Goal: Task Accomplishment & Management: Complete application form

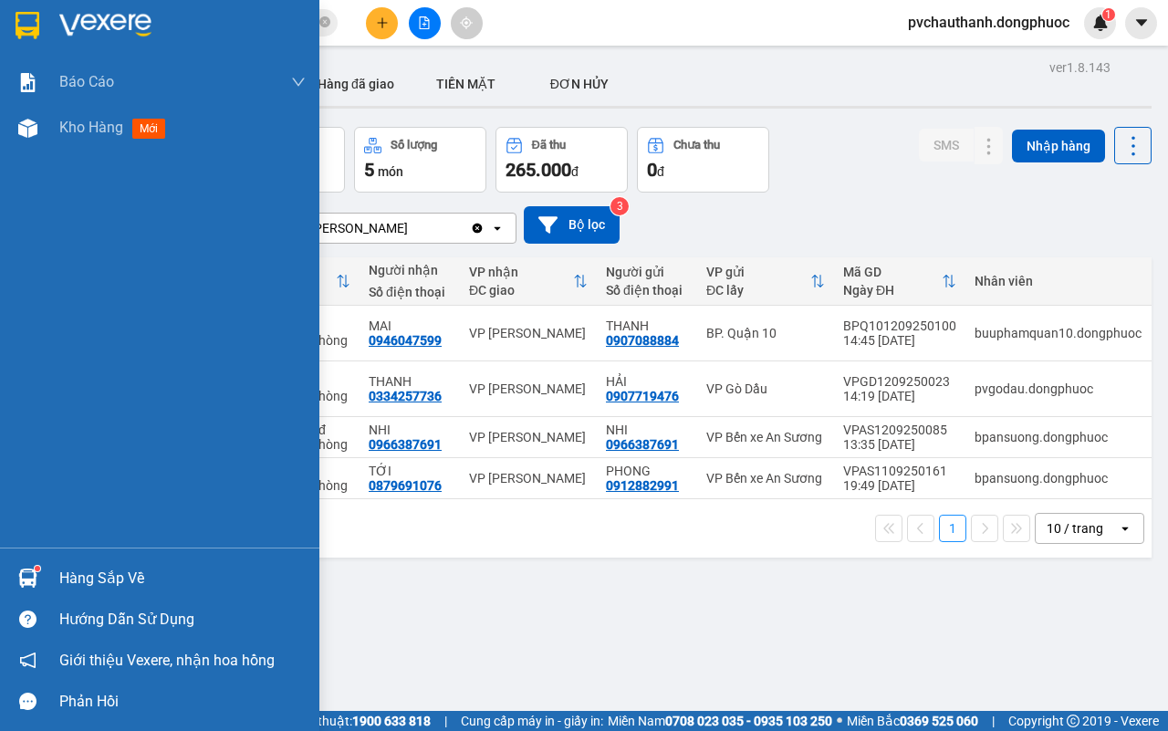
click at [66, 571] on div "Hàng sắp về" at bounding box center [182, 578] width 246 height 27
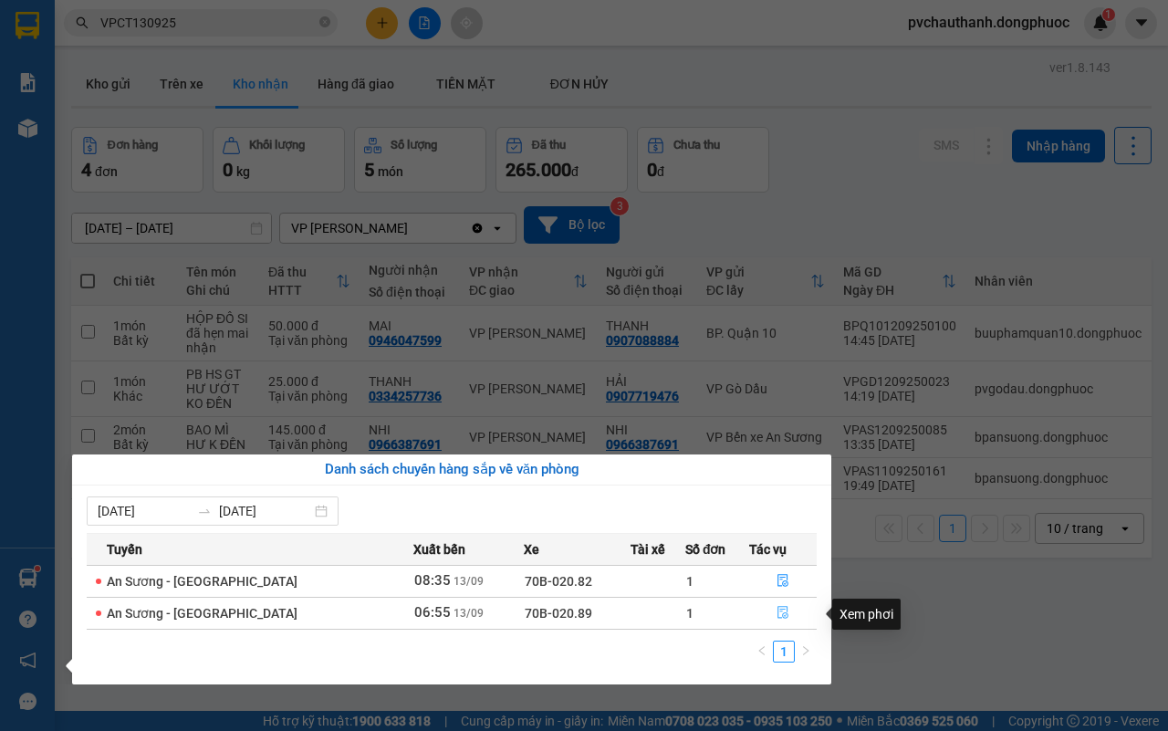
click at [785, 609] on button "button" at bounding box center [783, 613] width 66 height 29
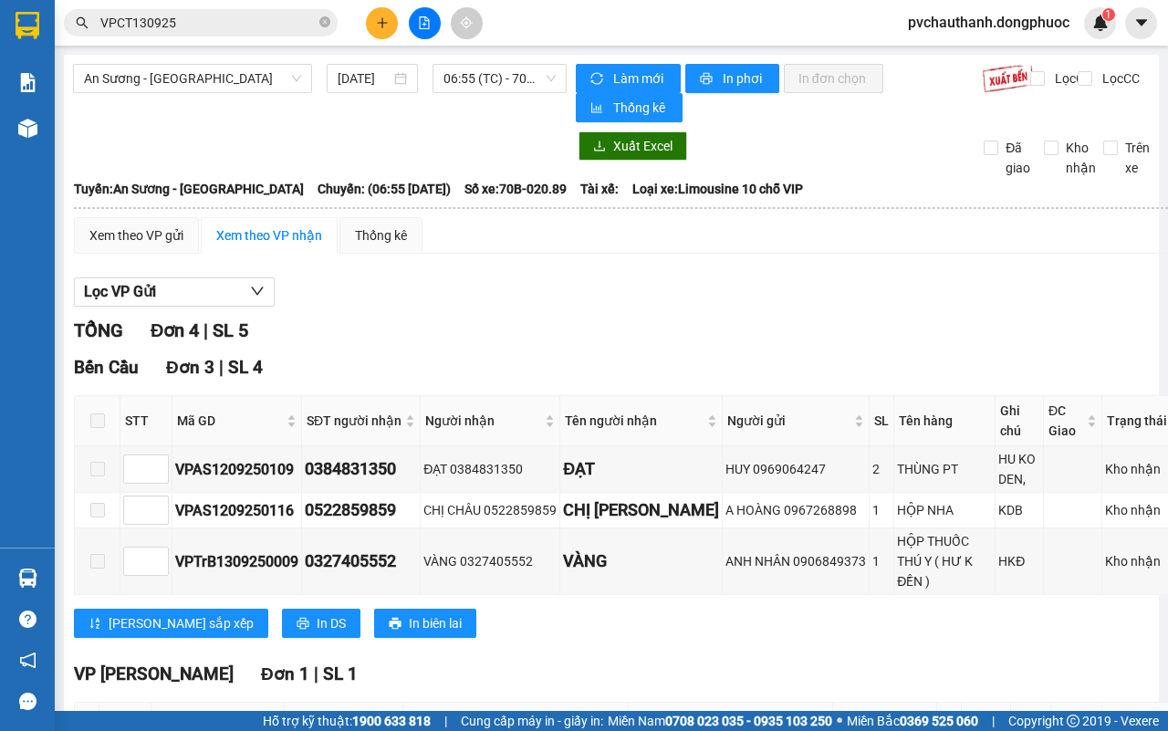
scroll to position [263, 0]
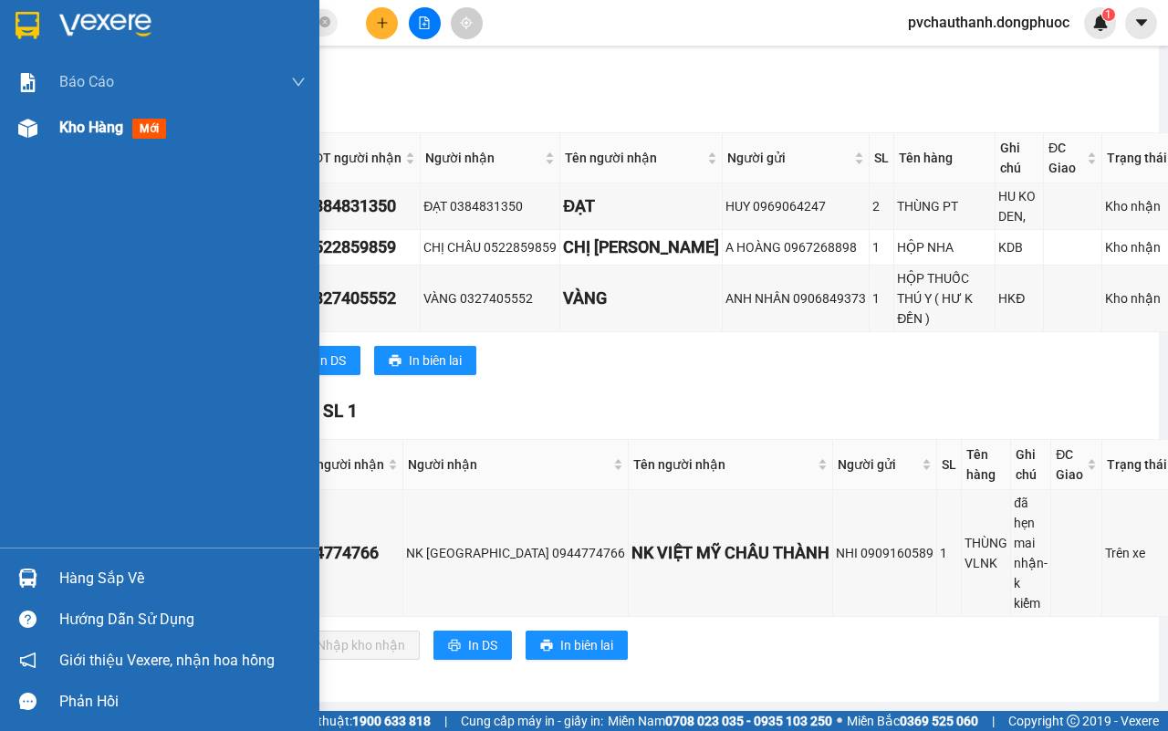
click at [62, 123] on span "Kho hàng" at bounding box center [91, 127] width 64 height 17
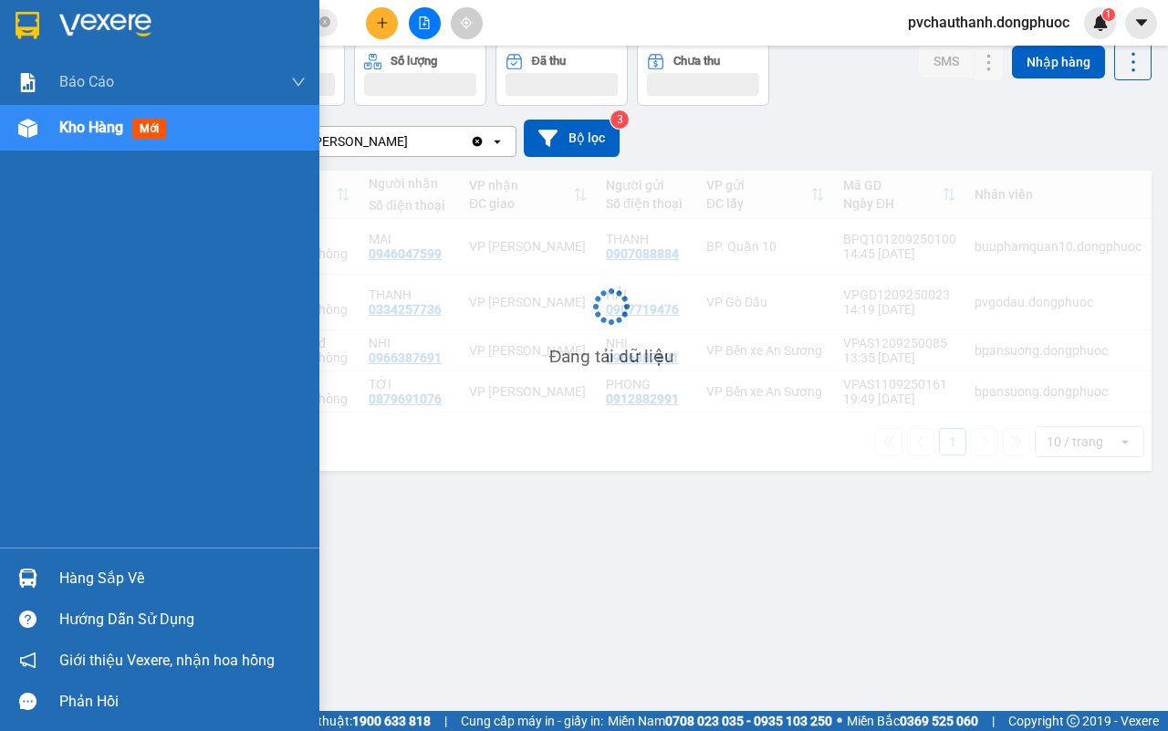
scroll to position [84, 0]
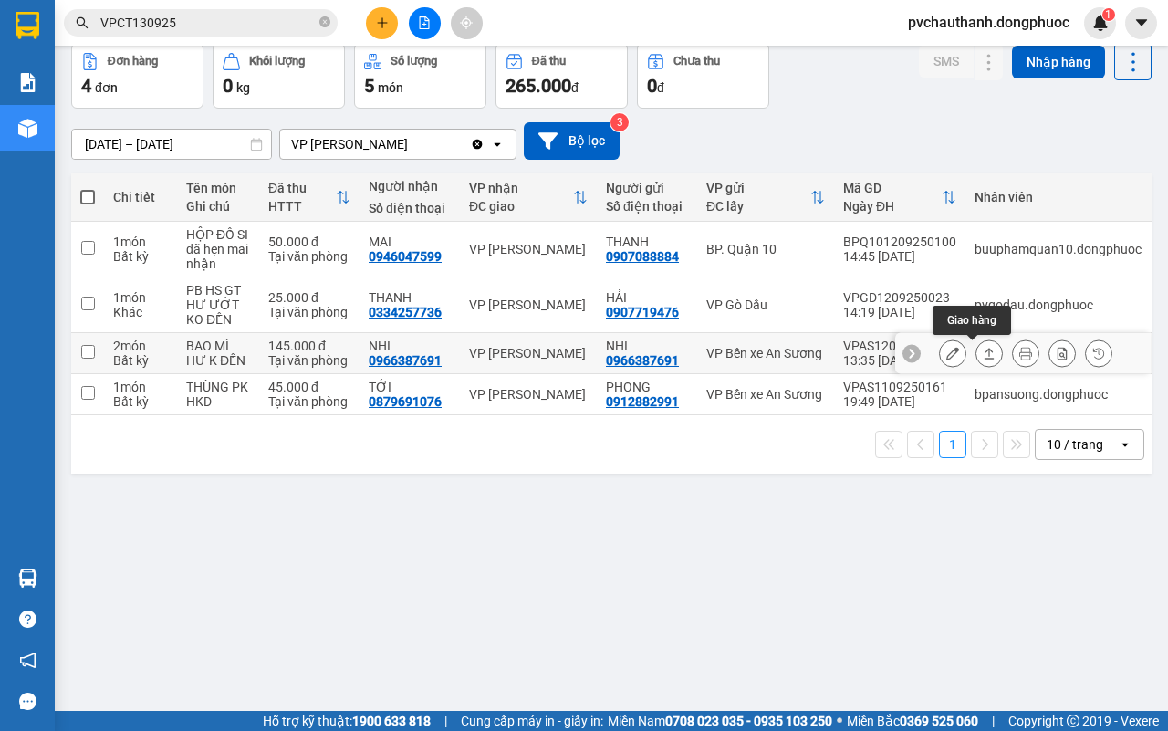
click at [983, 351] on icon at bounding box center [989, 353] width 13 height 13
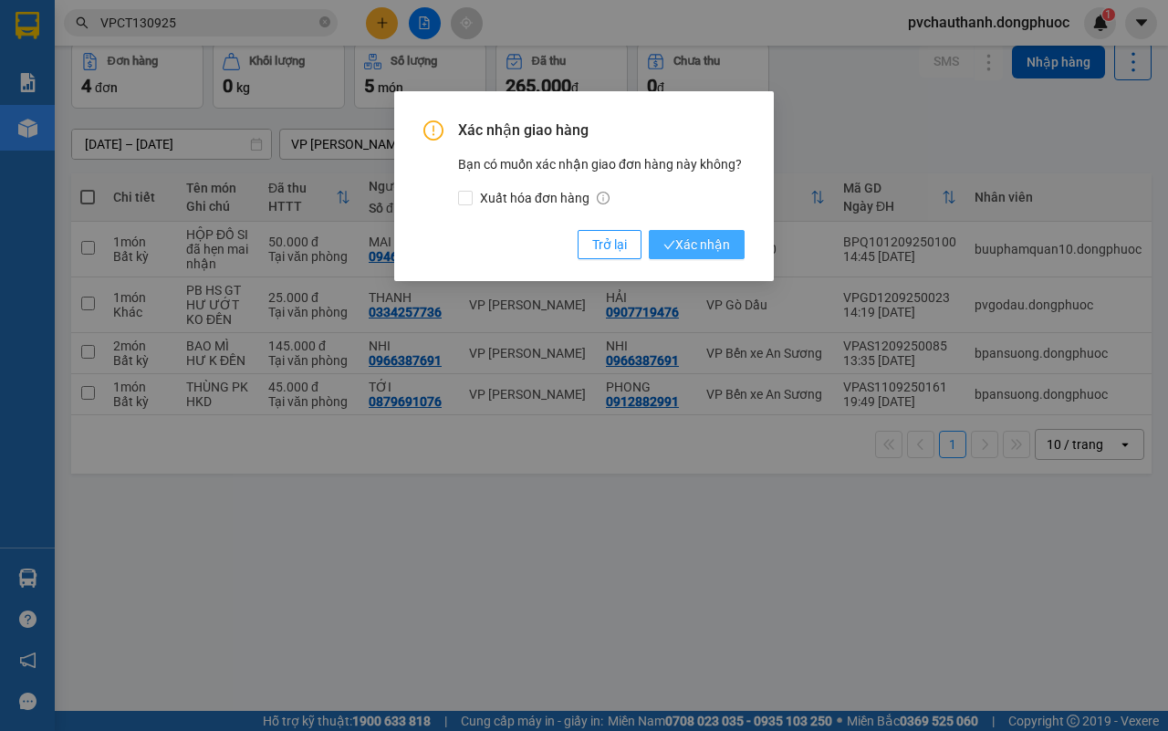
click at [696, 248] on span "Xác nhận" at bounding box center [696, 244] width 67 height 20
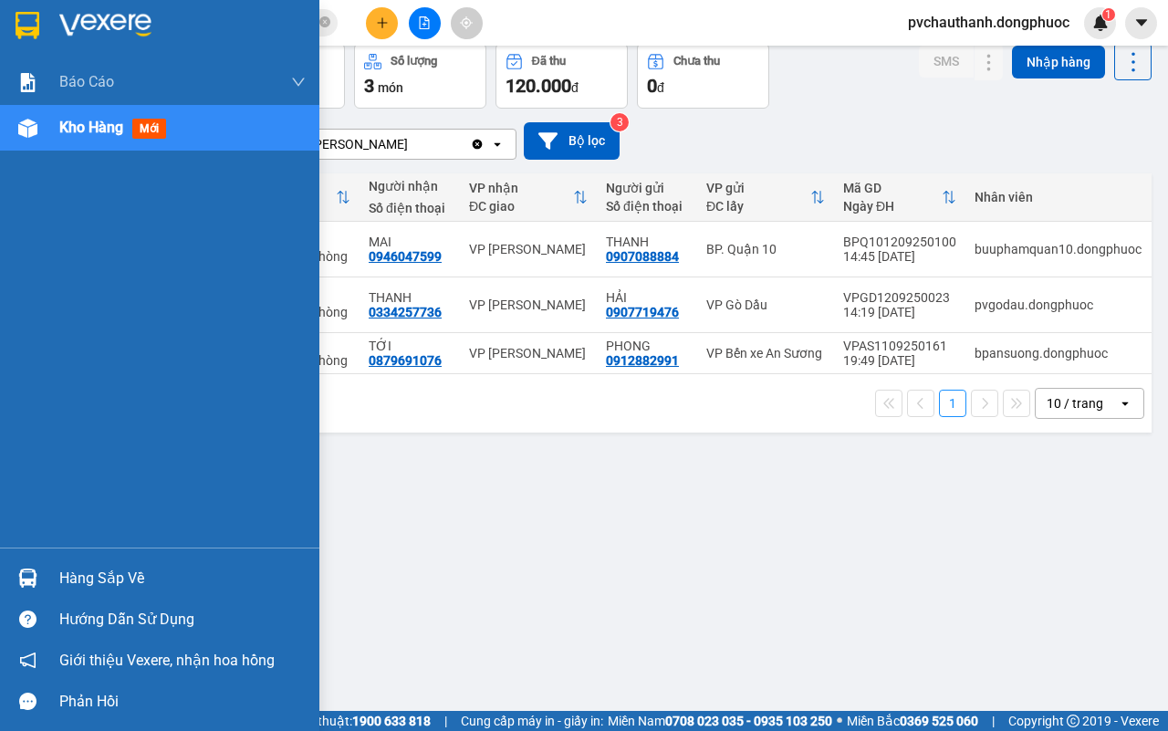
click at [101, 566] on div "Hàng sắp về" at bounding box center [182, 578] width 246 height 27
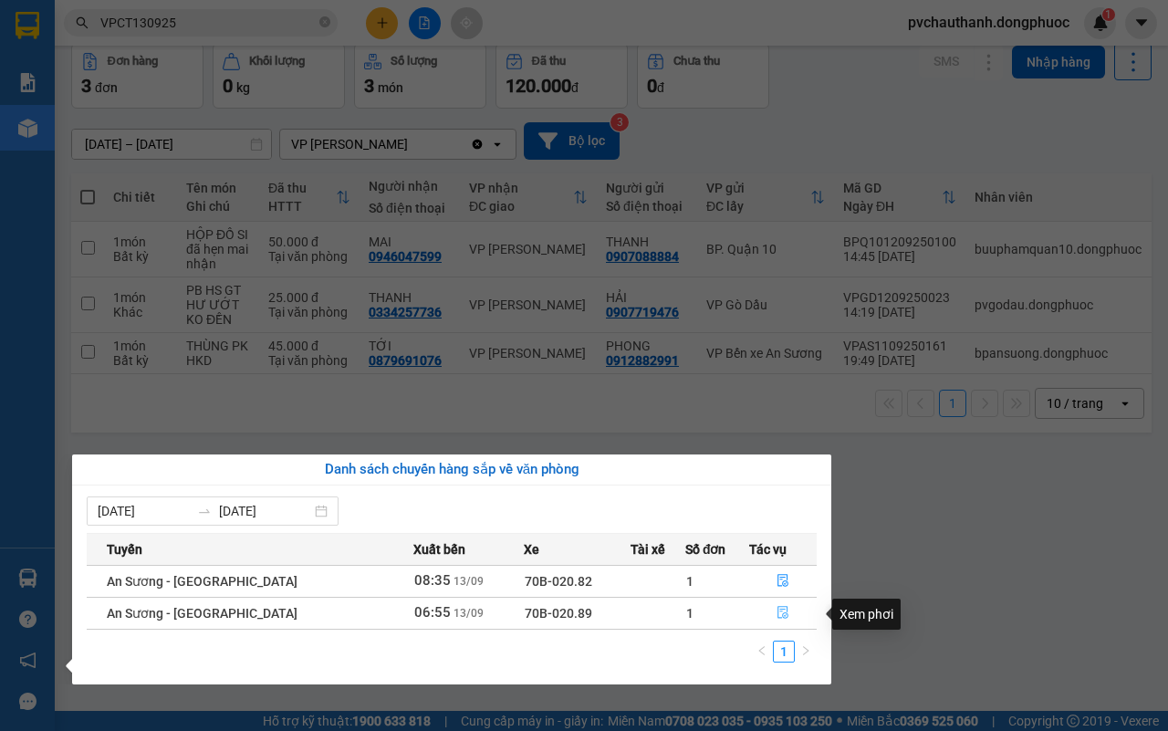
click at [777, 611] on icon "file-done" at bounding box center [782, 612] width 13 height 13
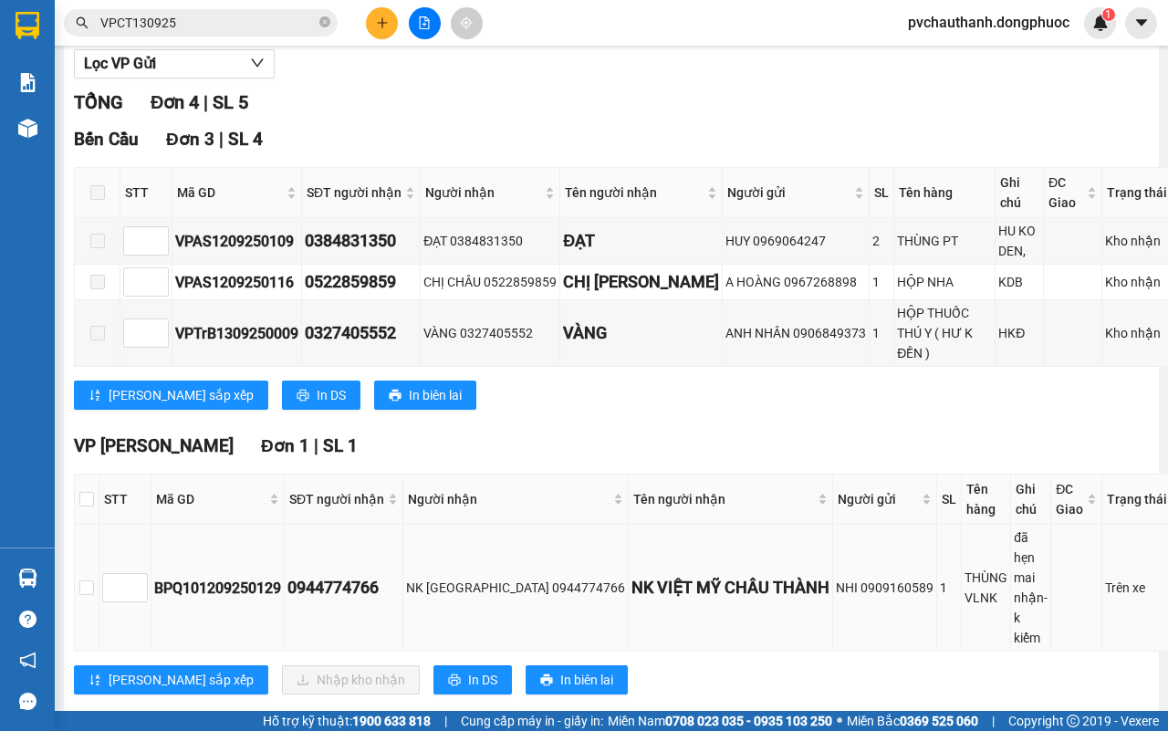
scroll to position [263, 0]
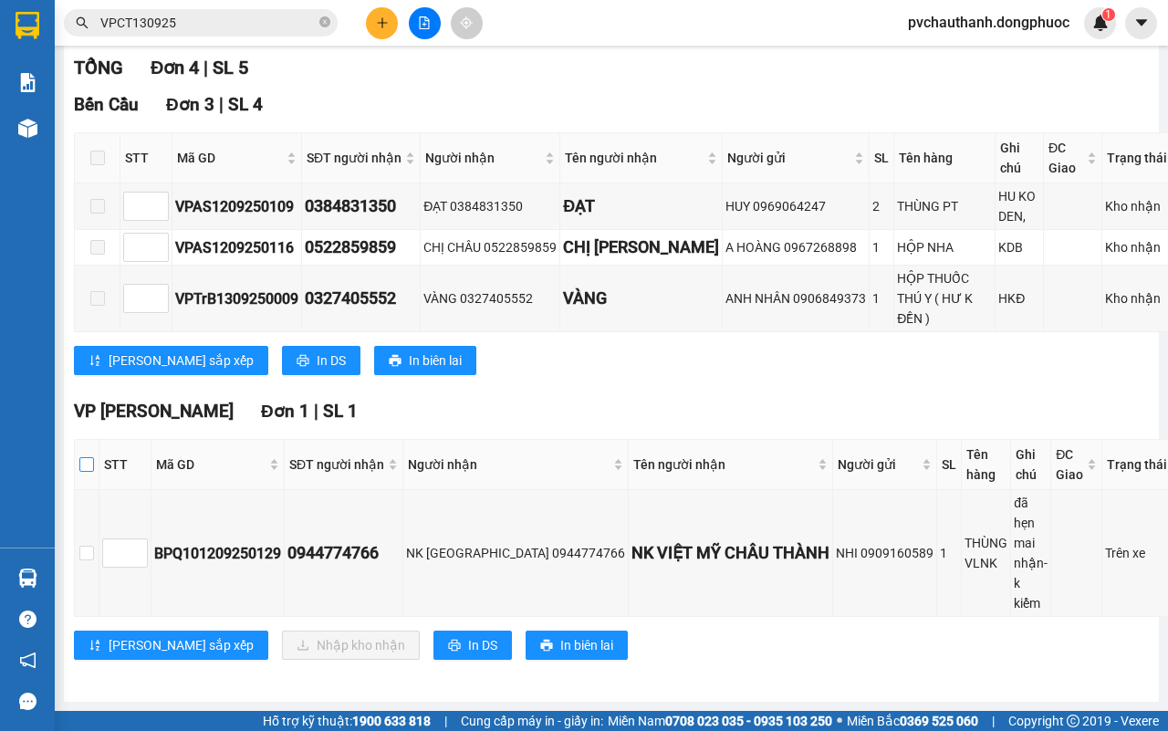
click at [87, 457] on input "checkbox" at bounding box center [86, 464] width 15 height 15
checkbox input "true"
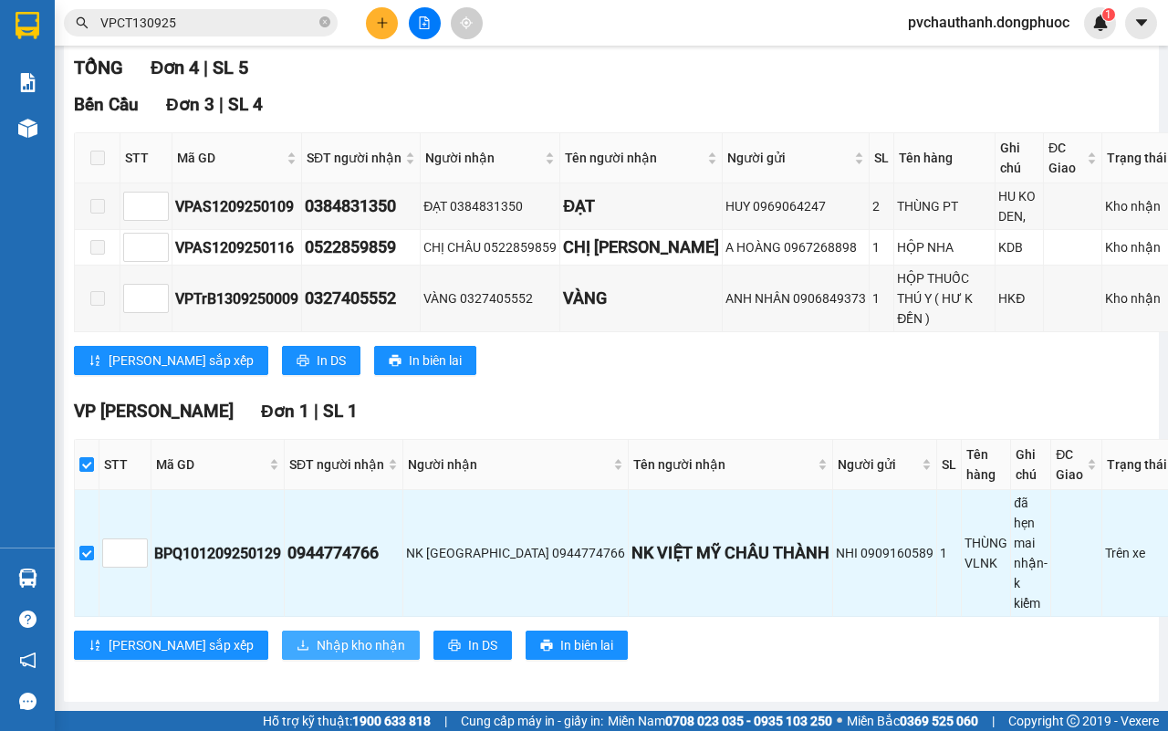
click at [317, 635] on span "Nhập kho nhận" at bounding box center [361, 645] width 89 height 20
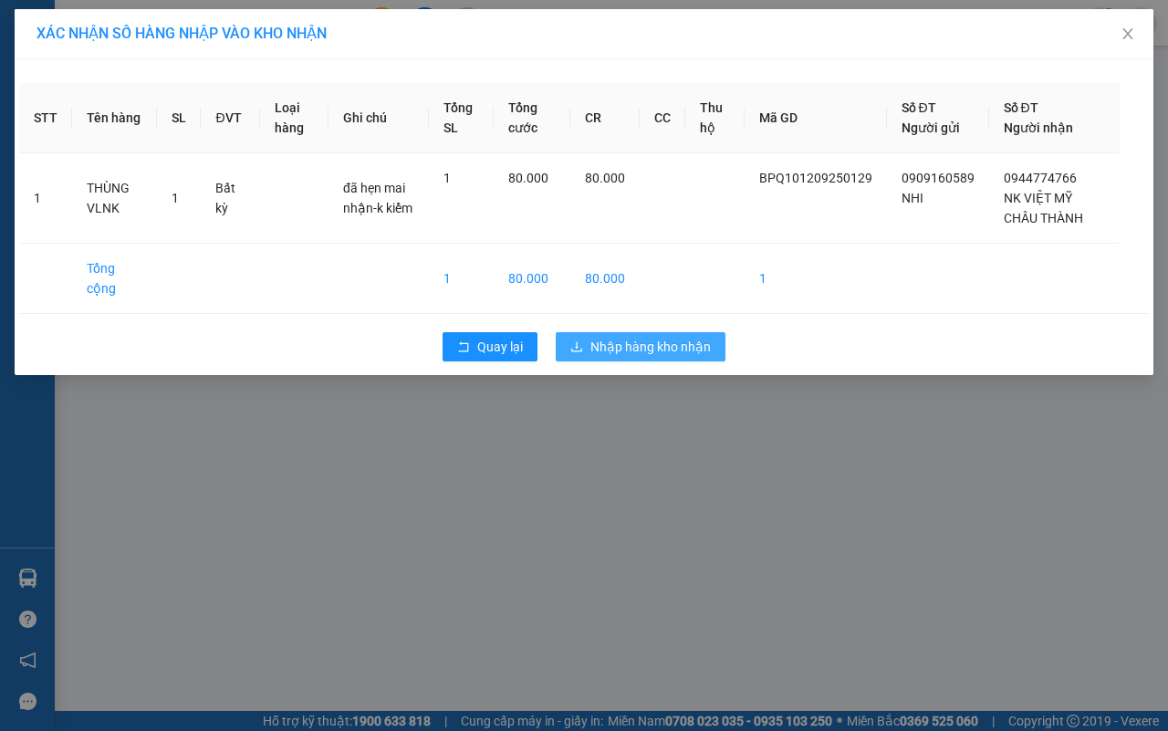
click at [626, 349] on span "Nhập hàng kho nhận" at bounding box center [650, 347] width 120 height 20
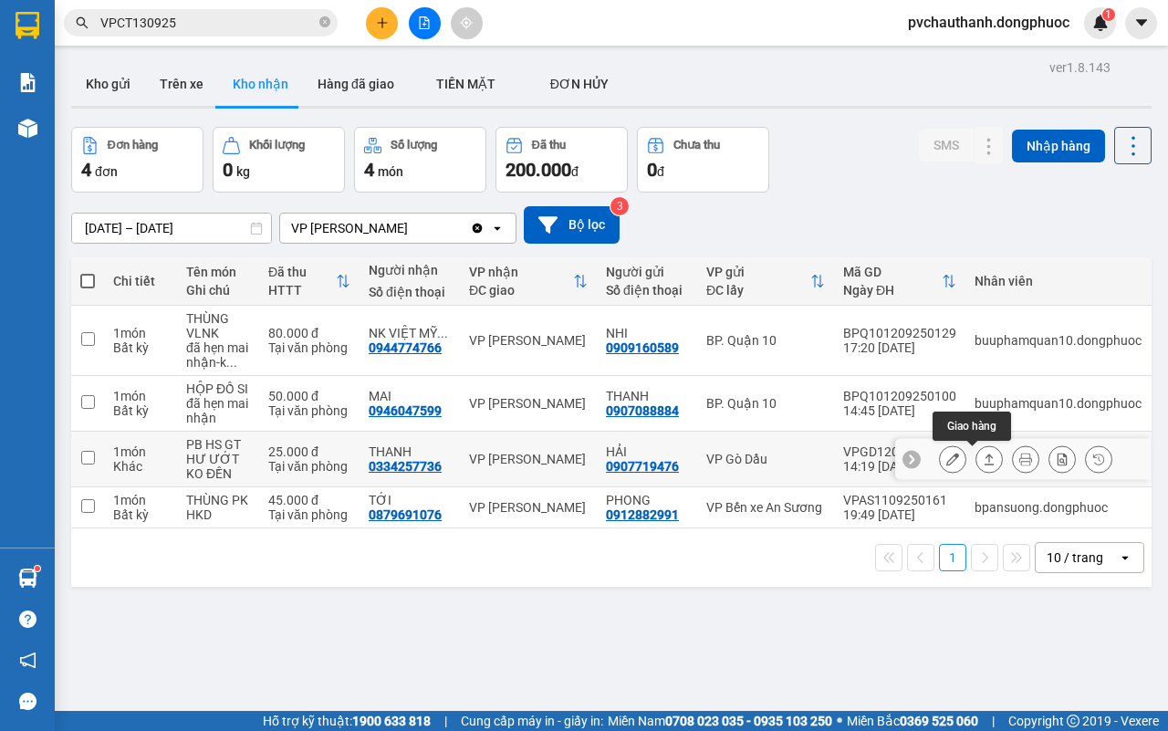
click at [983, 457] on icon at bounding box center [989, 459] width 13 height 13
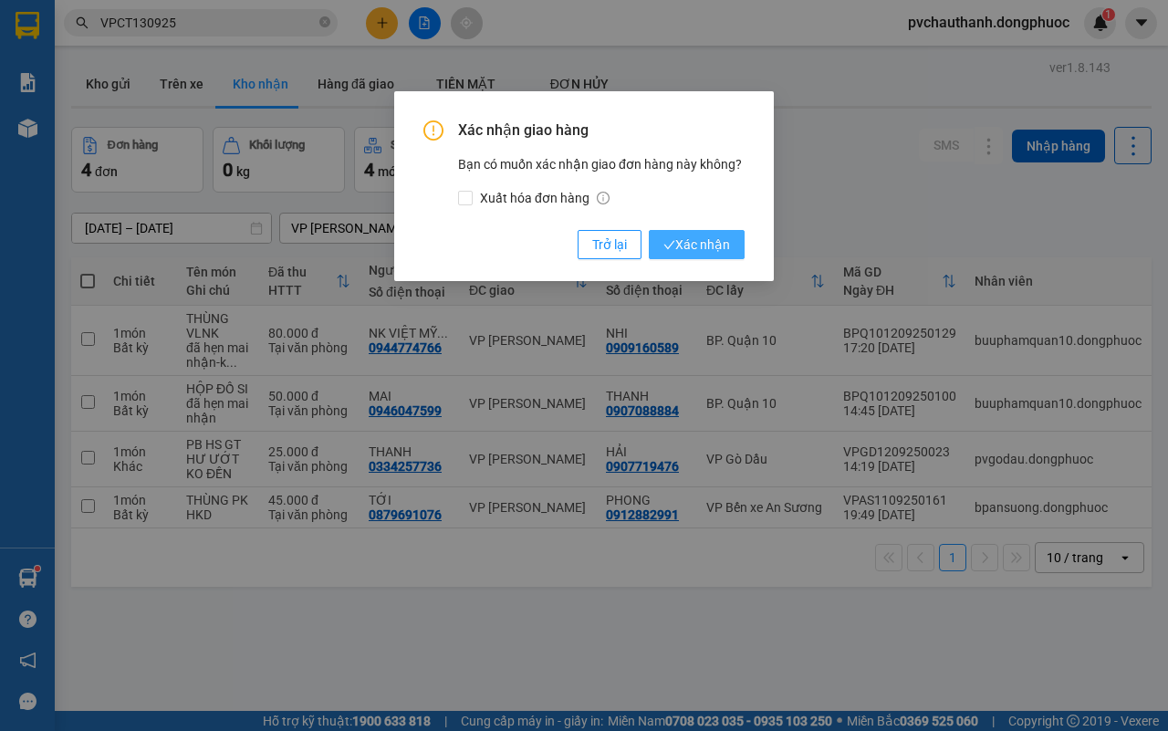
click at [707, 240] on span "Xác nhận" at bounding box center [696, 244] width 67 height 20
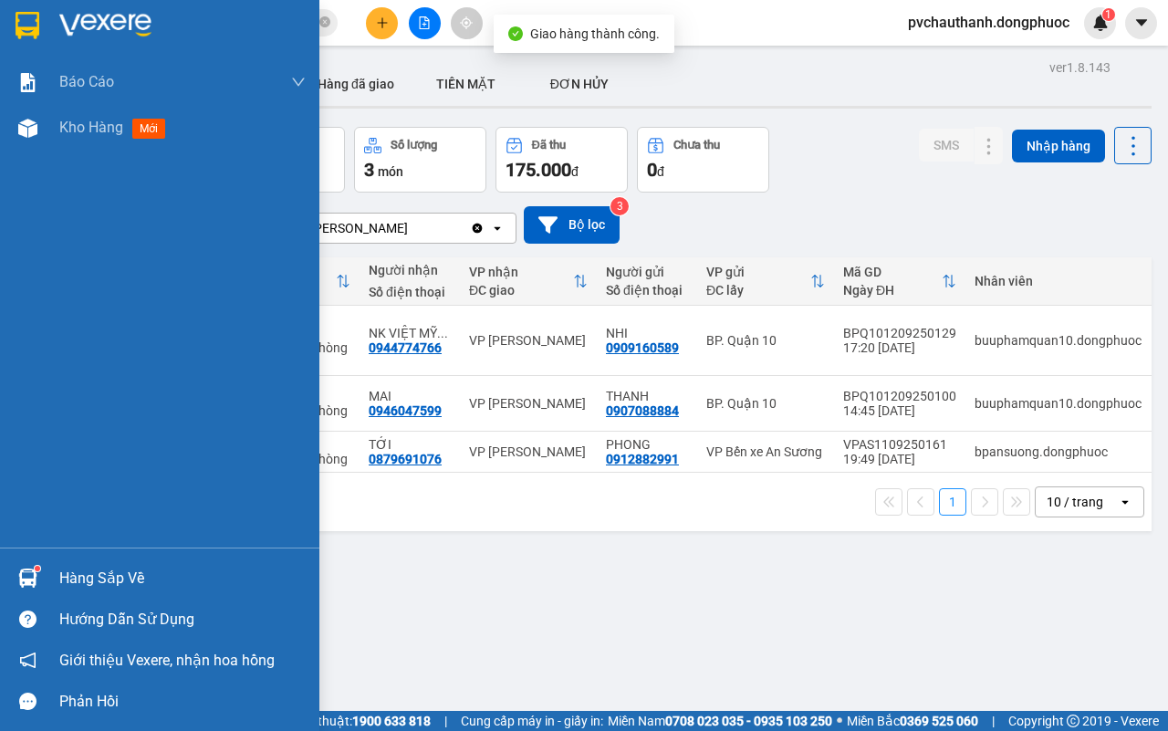
click at [92, 567] on div "Hàng sắp về" at bounding box center [182, 578] width 246 height 27
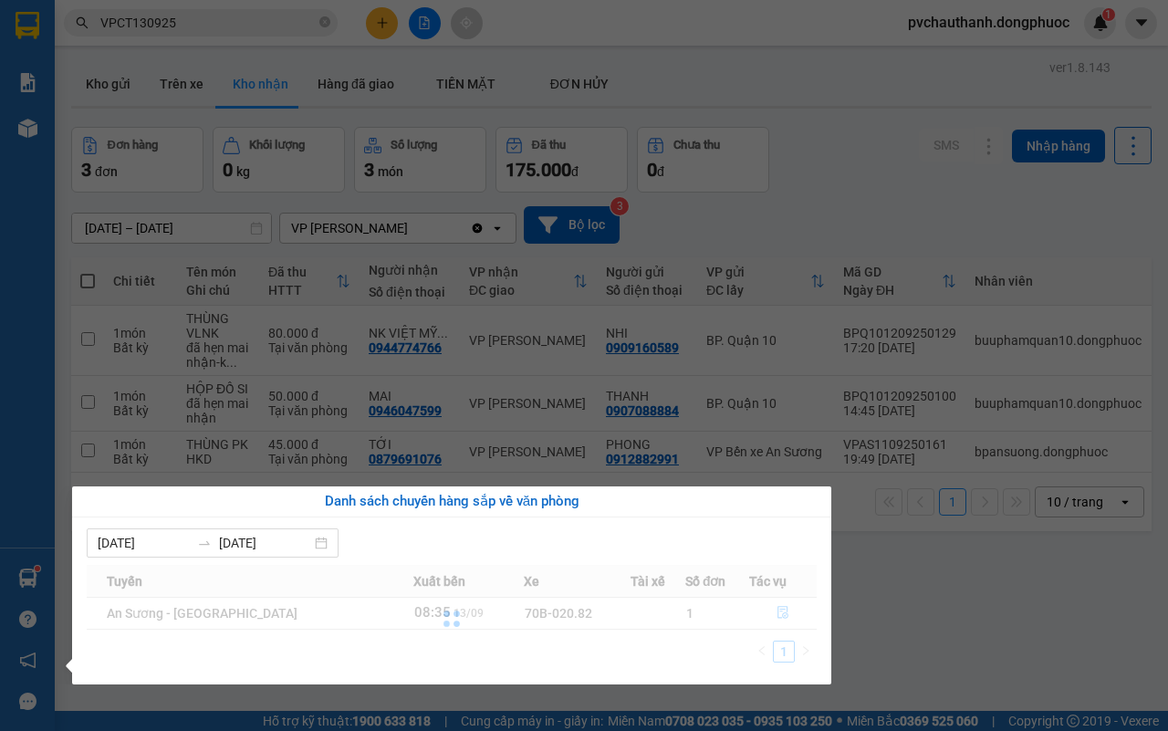
click at [1065, 572] on section "Kết quả tìm kiếm ( 2 ) Bộ lọc Mã ĐH Trạng thái Món hàng Tổng cước Chưa cước Nhã…" at bounding box center [584, 365] width 1168 height 731
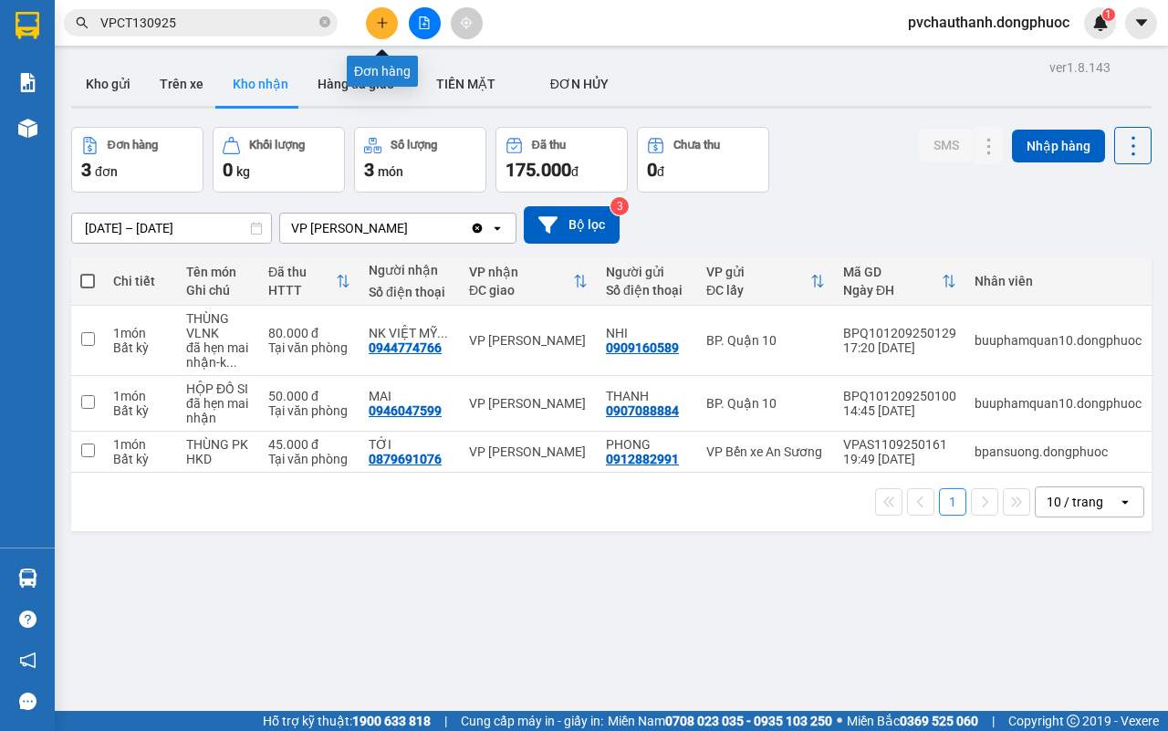
click at [383, 20] on icon "plus" at bounding box center [382, 22] width 13 height 13
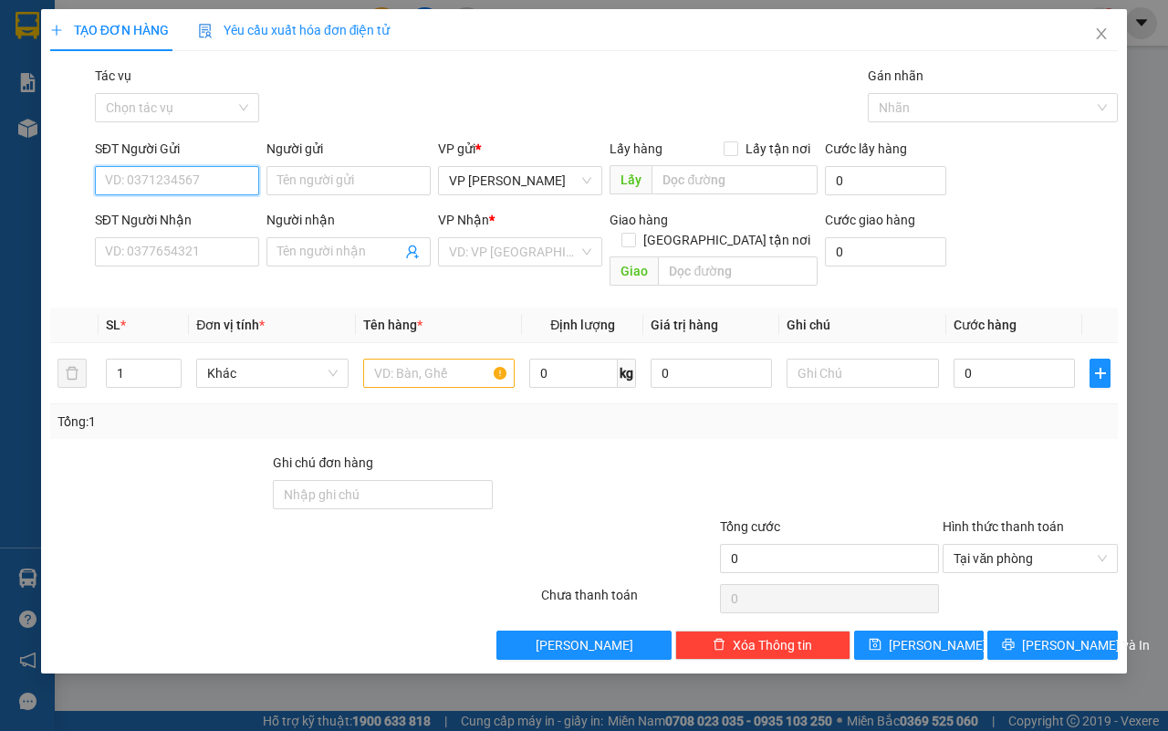
click at [220, 178] on input "SĐT Người Gửi" at bounding box center [177, 180] width 164 height 29
click at [189, 208] on div "0966836142 - VY" at bounding box center [177, 218] width 142 height 20
type input "0966836142"
type input "VY"
type input "0399919011"
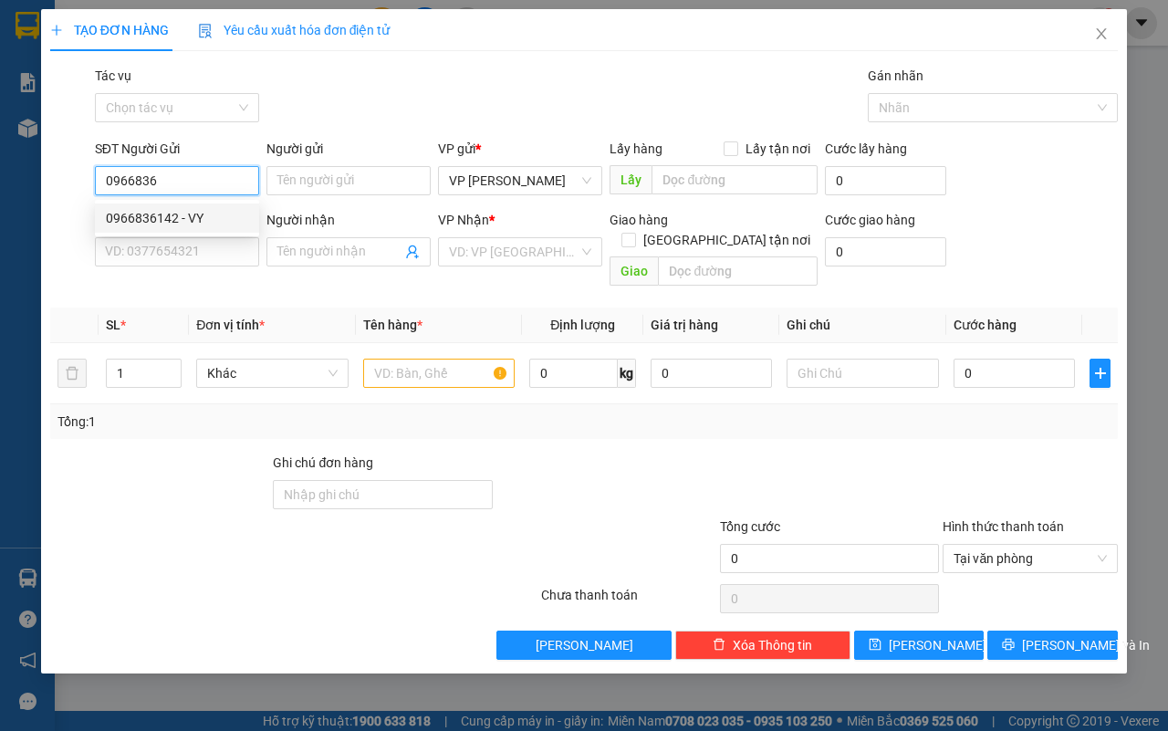
type input "[PERSON_NAME]"
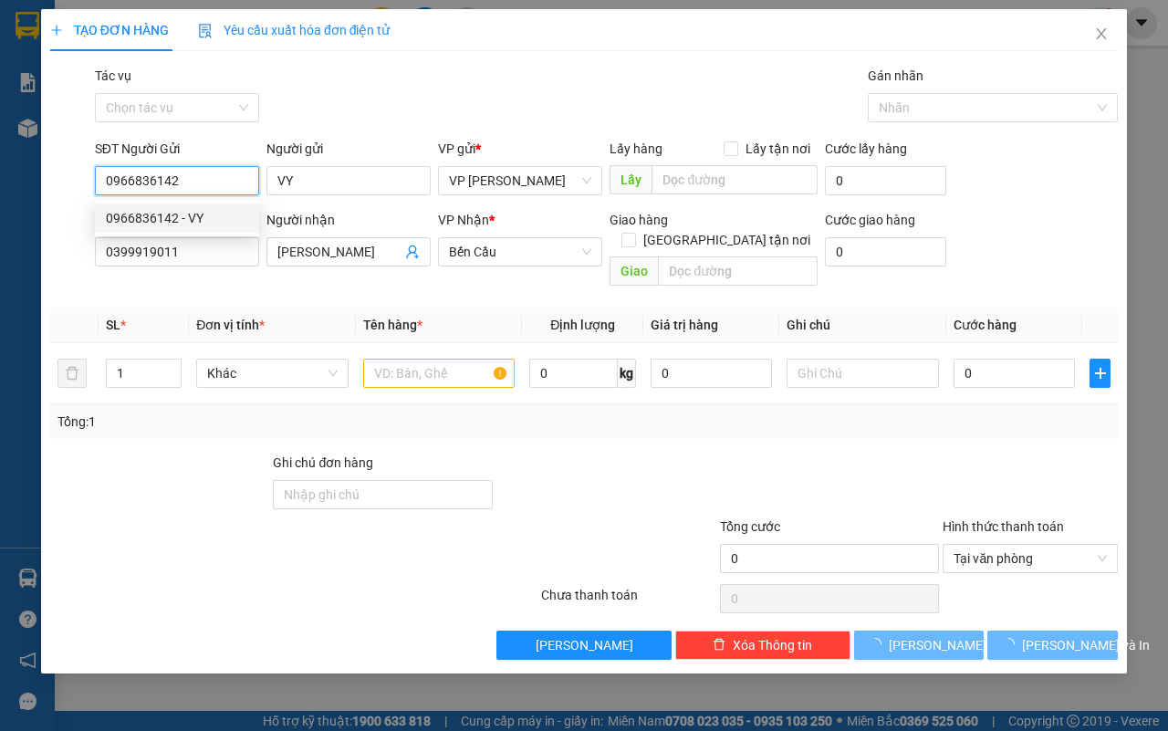
type input "40.000"
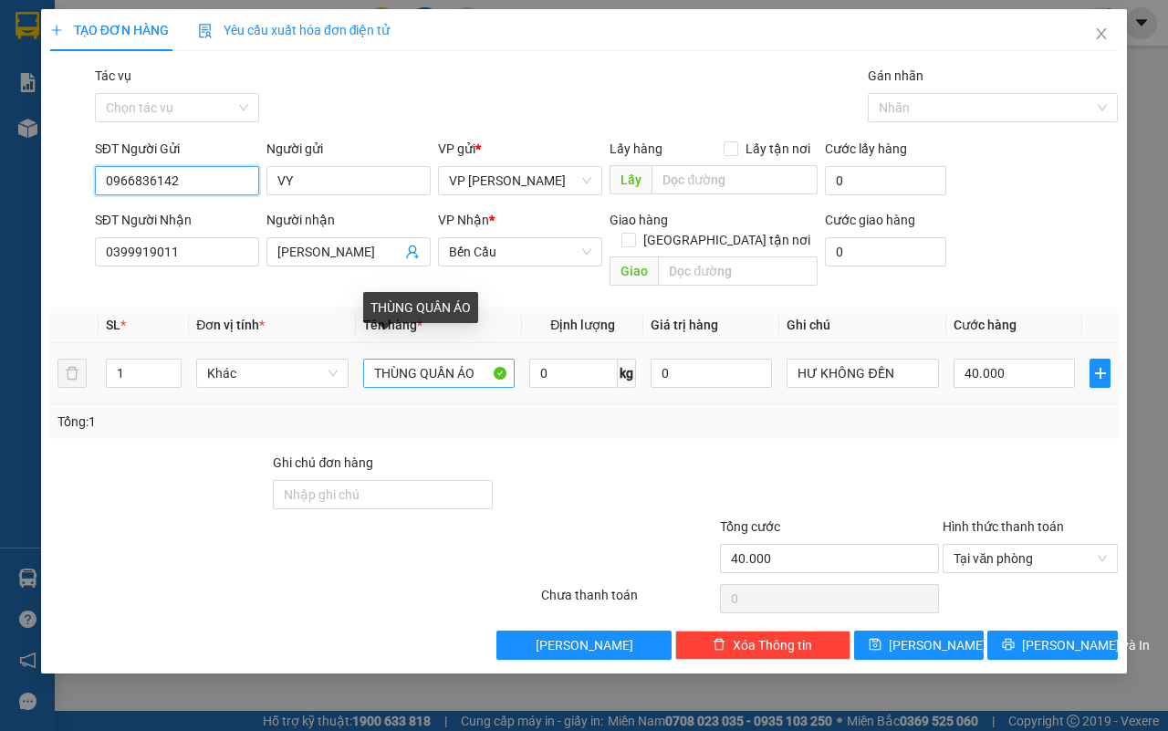
type input "0966836142"
click at [420, 359] on input "THÙNG QUẦN ÁO" at bounding box center [439, 373] width 152 height 29
click at [434, 359] on input "QUẦN ÁO" at bounding box center [439, 373] width 152 height 29
click at [366, 359] on input "QUẦN ÁO" at bounding box center [439, 373] width 152 height 29
click at [470, 359] on input "BỌC QUẦN ÁO" at bounding box center [439, 373] width 152 height 29
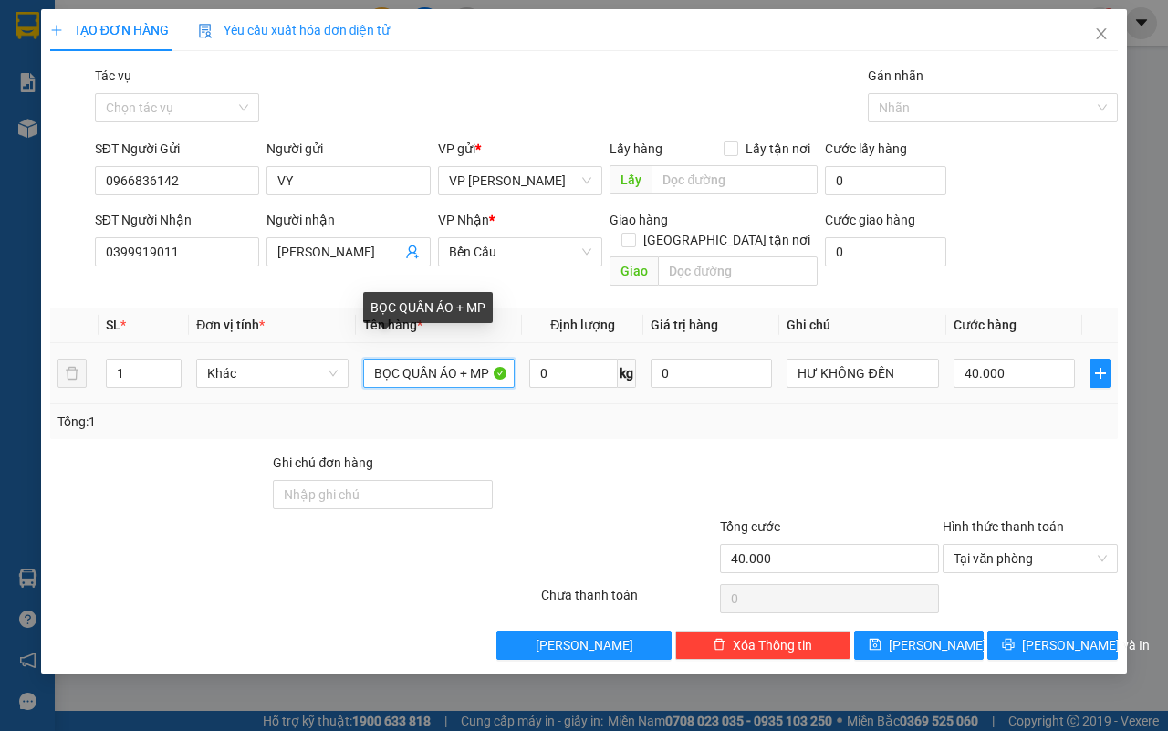
click at [398, 359] on input "BỌC QUẦN ÁO + MP" at bounding box center [439, 373] width 152 height 29
type input "BỌC ĐEN QUẦN ÁO + MP"
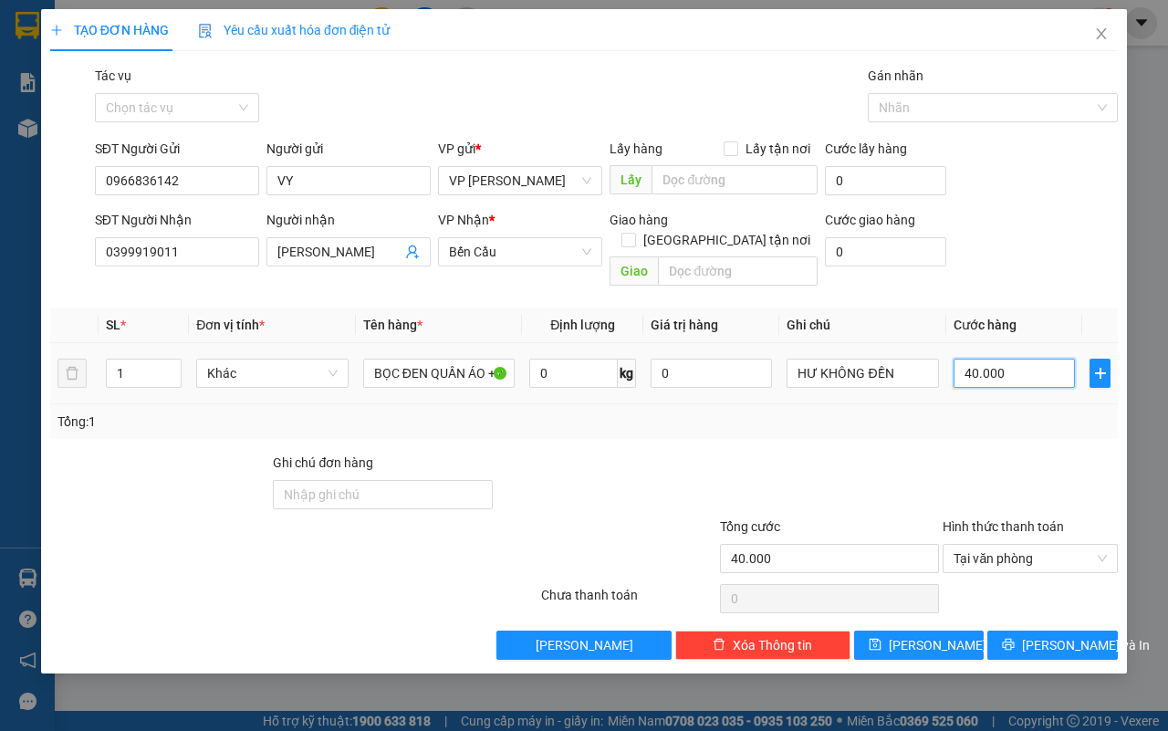
click at [1024, 359] on input "40.000" at bounding box center [1013, 373] width 121 height 29
type input "0"
type input "2"
type input "02"
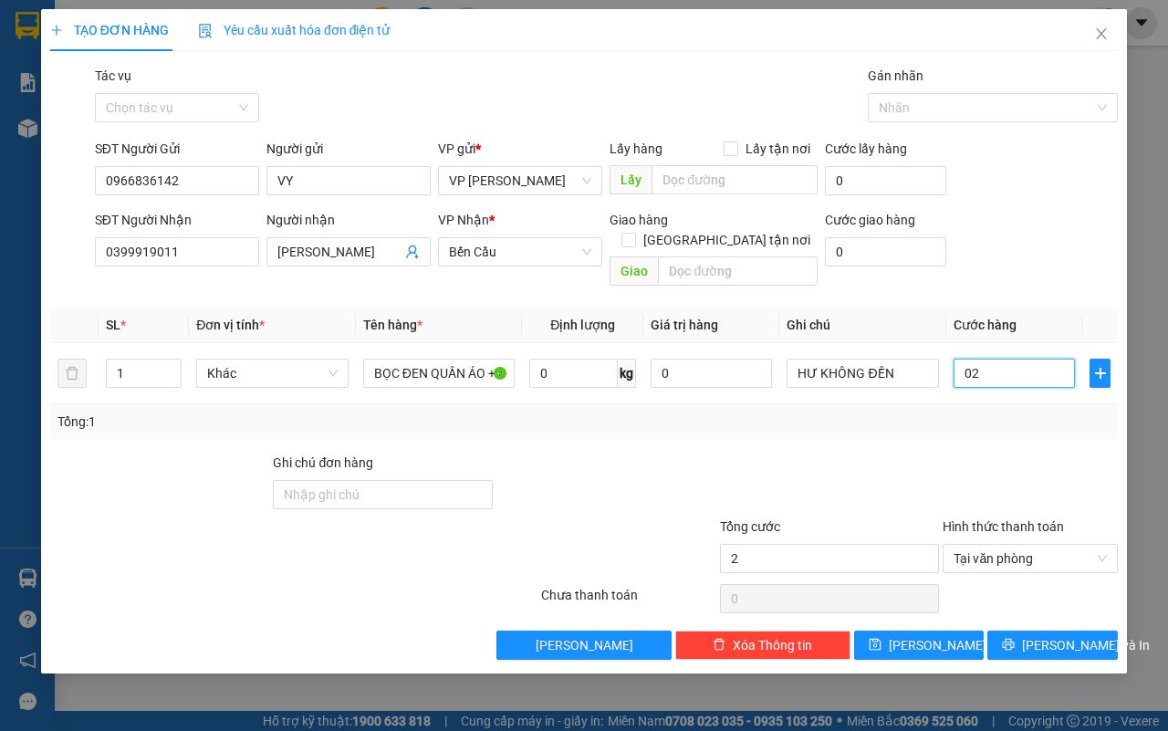
type input "25"
type input "025"
type input "25.000"
click at [1031, 630] on button "[PERSON_NAME] và In" at bounding box center [1052, 644] width 130 height 29
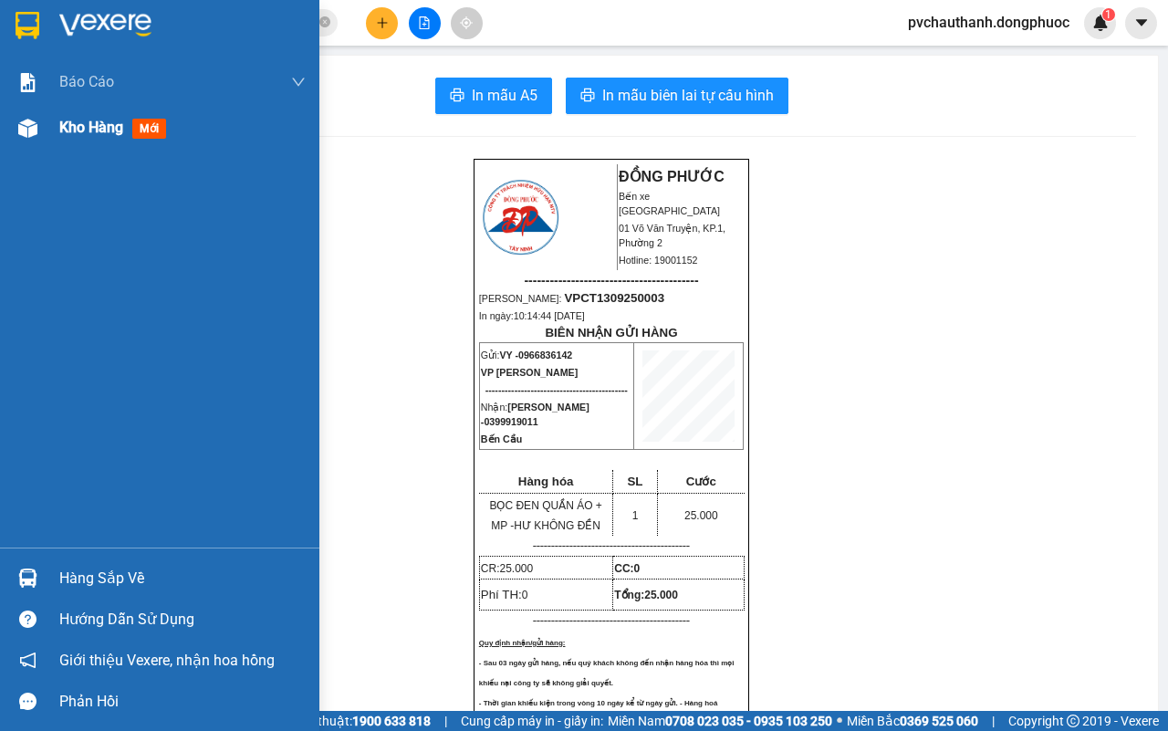
click at [93, 121] on span "Kho hàng" at bounding box center [91, 127] width 64 height 17
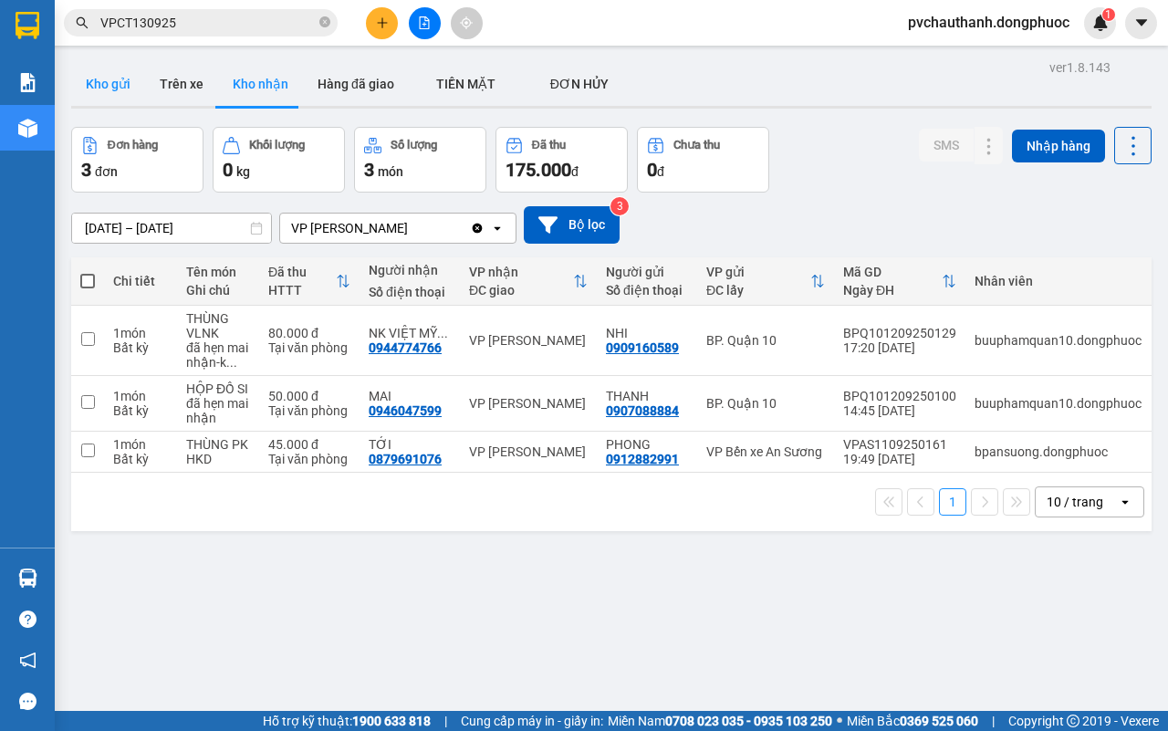
click at [116, 78] on button "Kho gửi" at bounding box center [108, 84] width 74 height 44
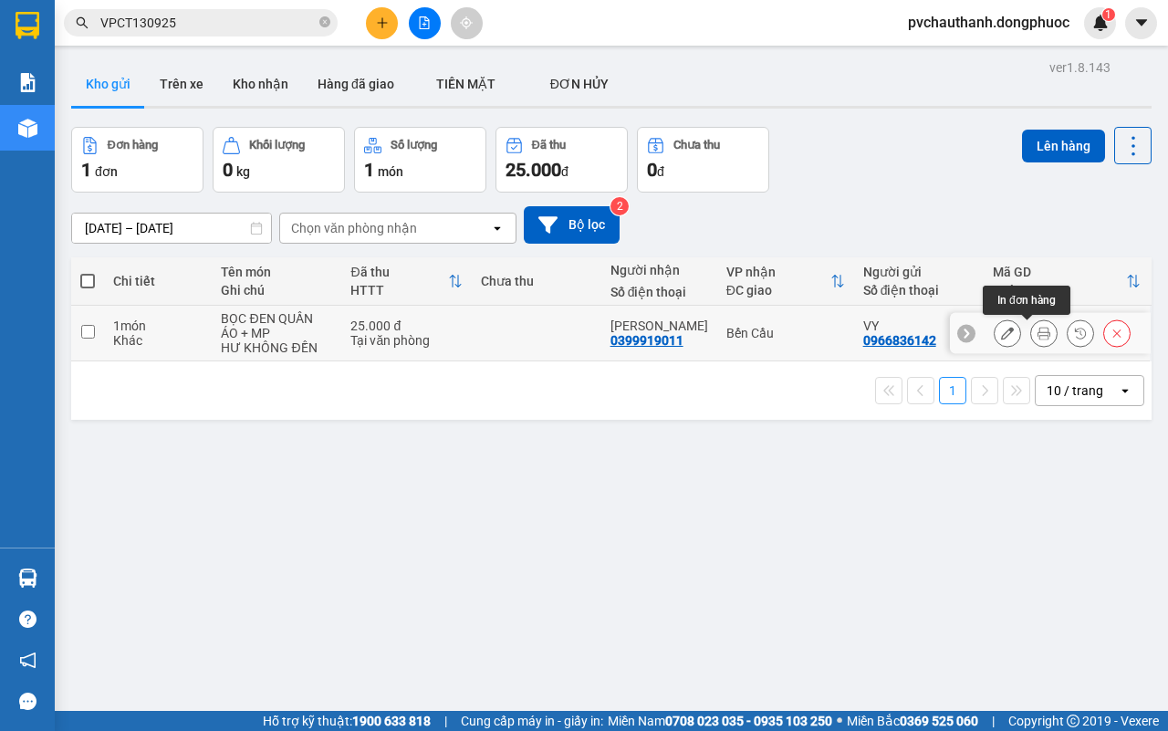
click at [1037, 328] on icon at bounding box center [1043, 333] width 13 height 13
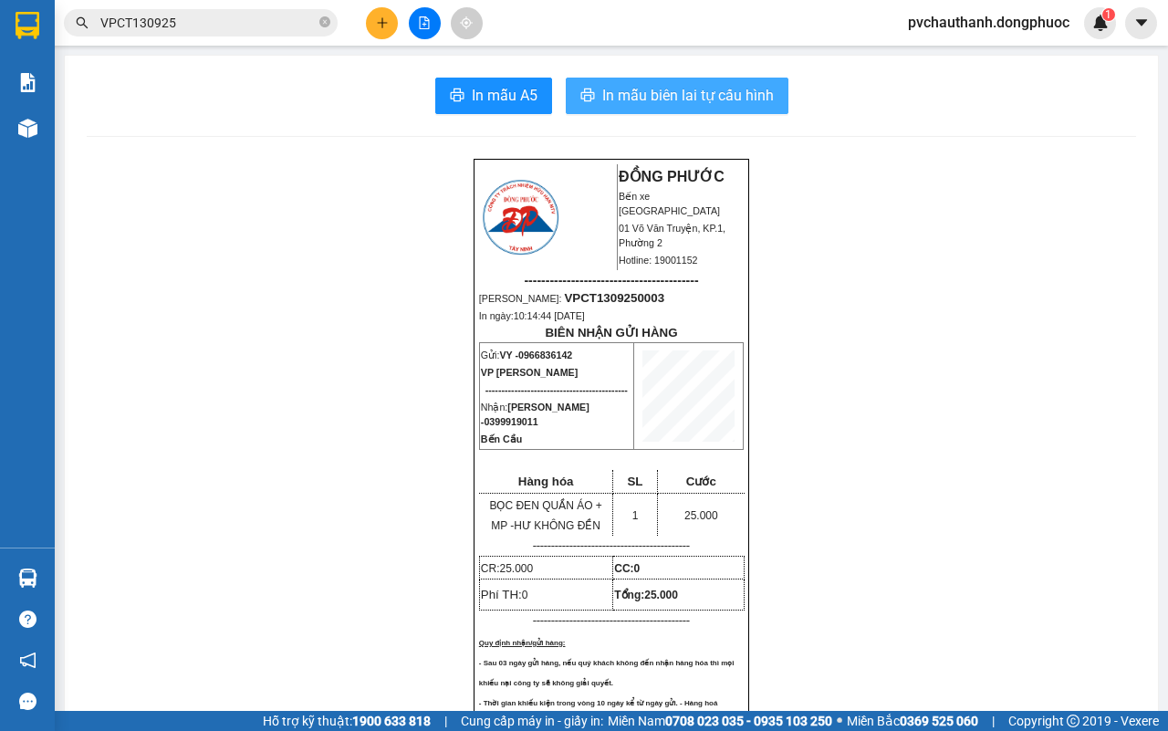
click at [662, 99] on span "In mẫu biên lai tự cấu hình" at bounding box center [688, 95] width 172 height 23
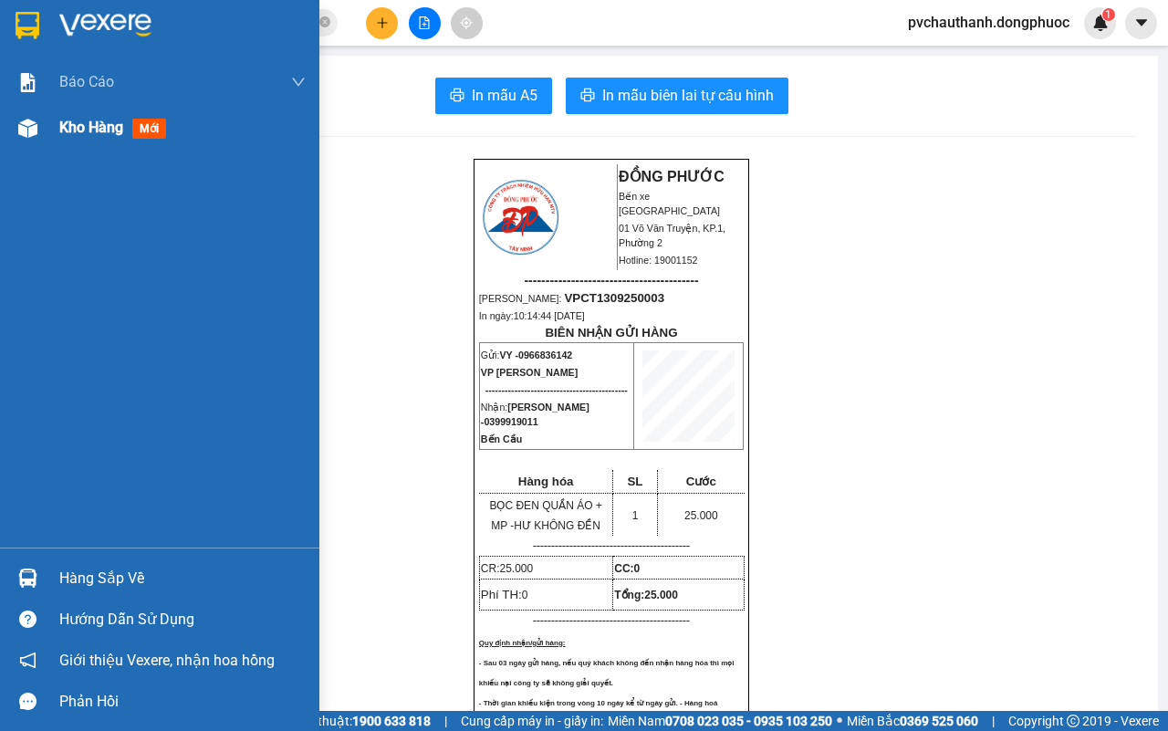
click at [89, 124] on span "Kho hàng" at bounding box center [91, 127] width 64 height 17
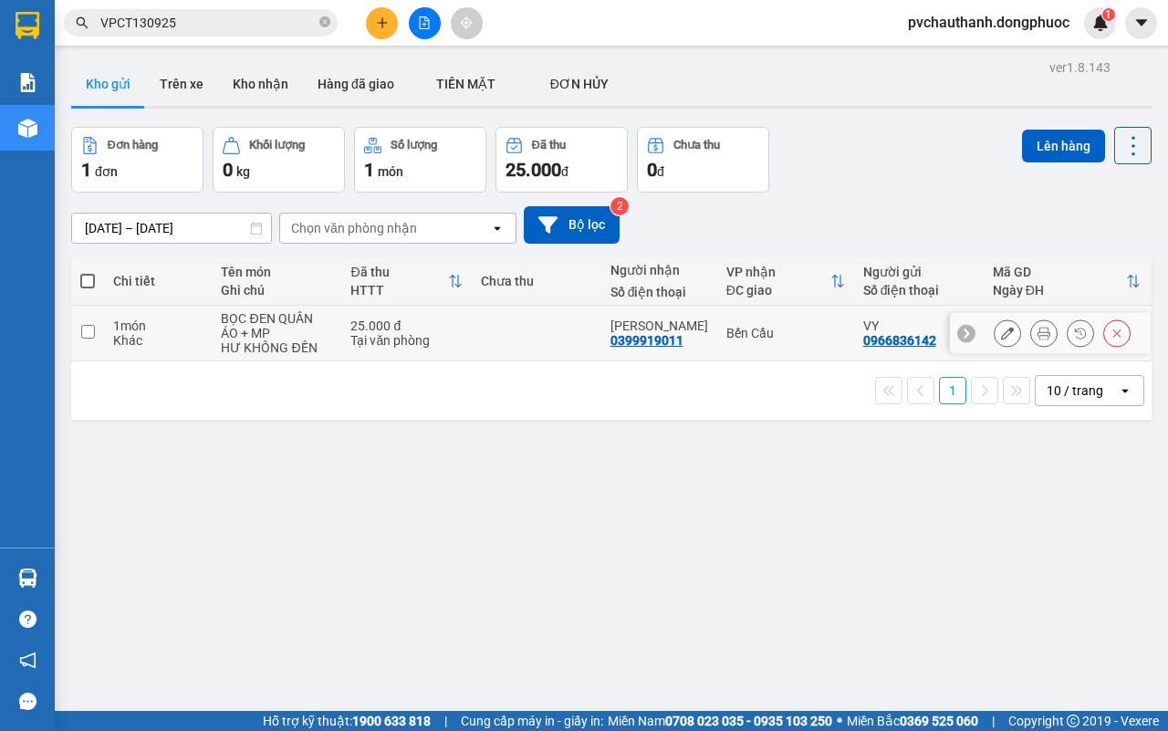
click at [444, 339] on div "Tại văn phòng" at bounding box center [405, 340] width 111 height 15
checkbox input "true"
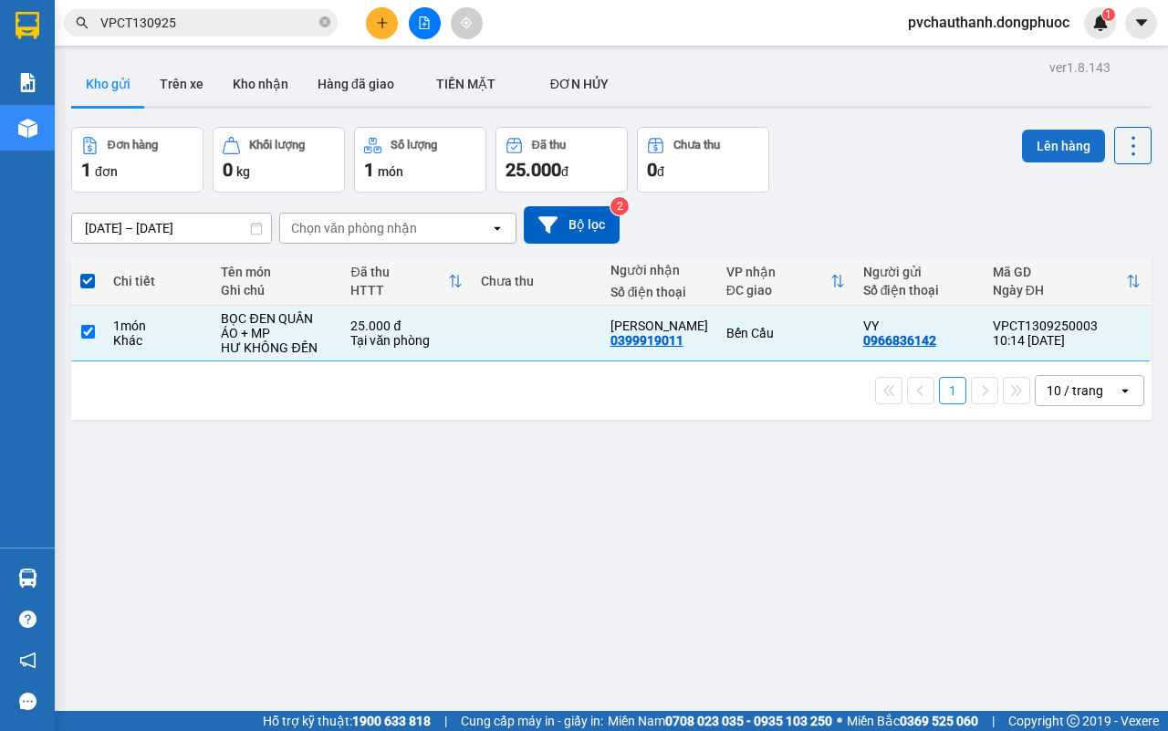
click at [1046, 148] on button "Lên hàng" at bounding box center [1063, 146] width 83 height 33
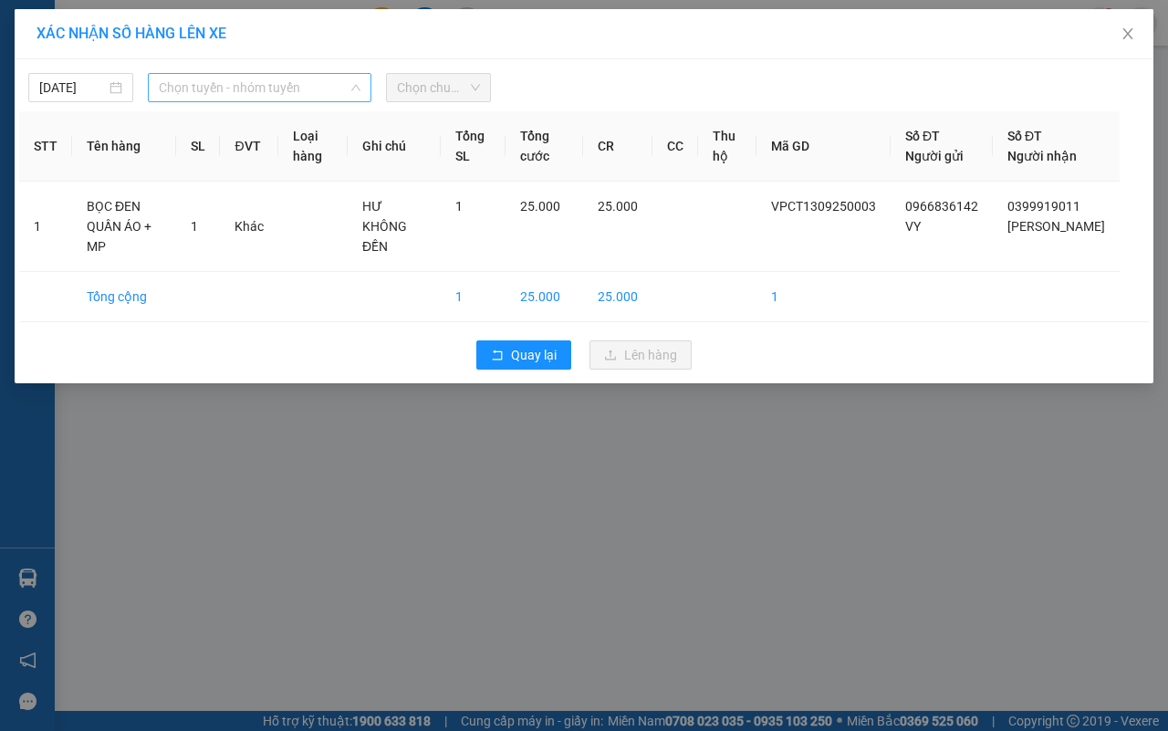
click at [237, 89] on span "Chọn tuyến - nhóm tuyến" at bounding box center [260, 87] width 202 height 27
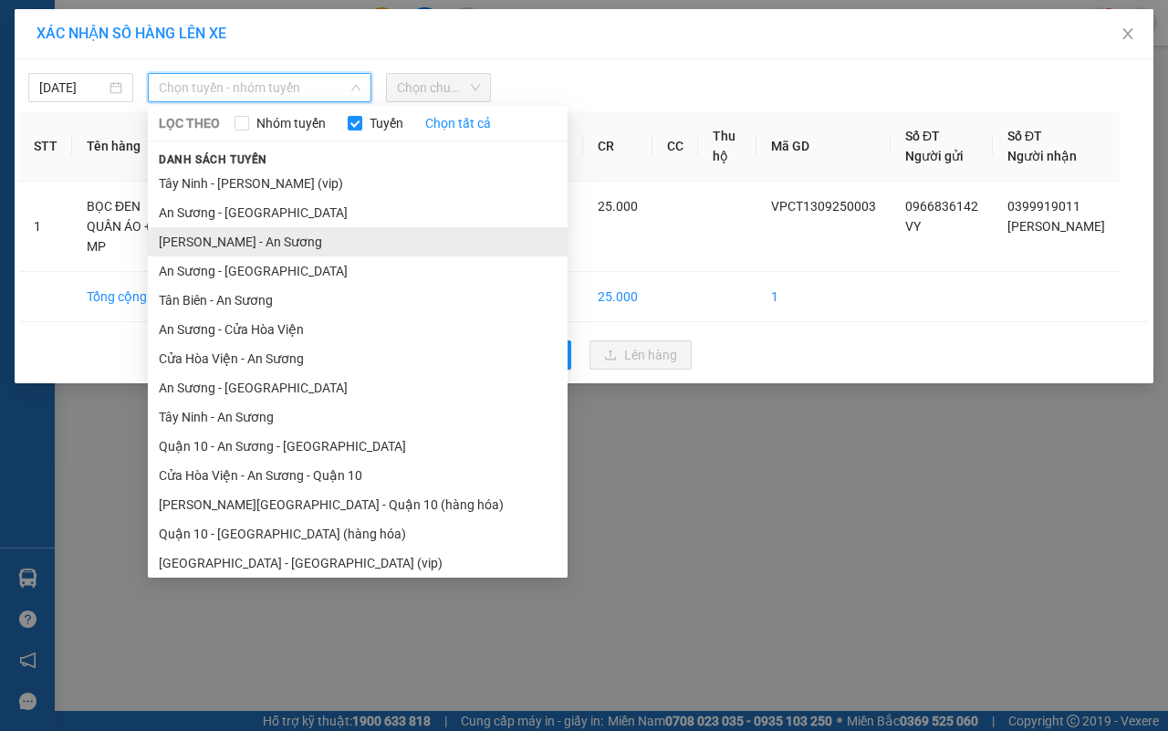
click at [253, 242] on li "[PERSON_NAME] - An Sương" at bounding box center [358, 241] width 420 height 29
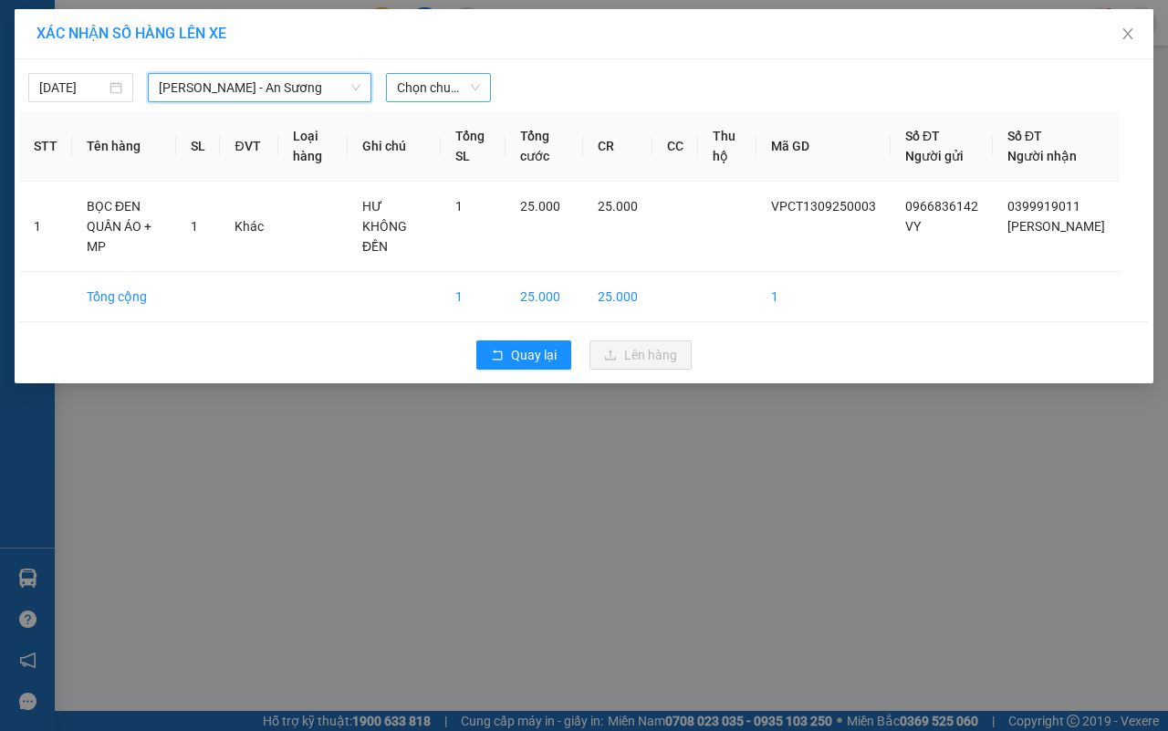
click at [427, 96] on span "Chọn chuyến" at bounding box center [438, 87] width 83 height 27
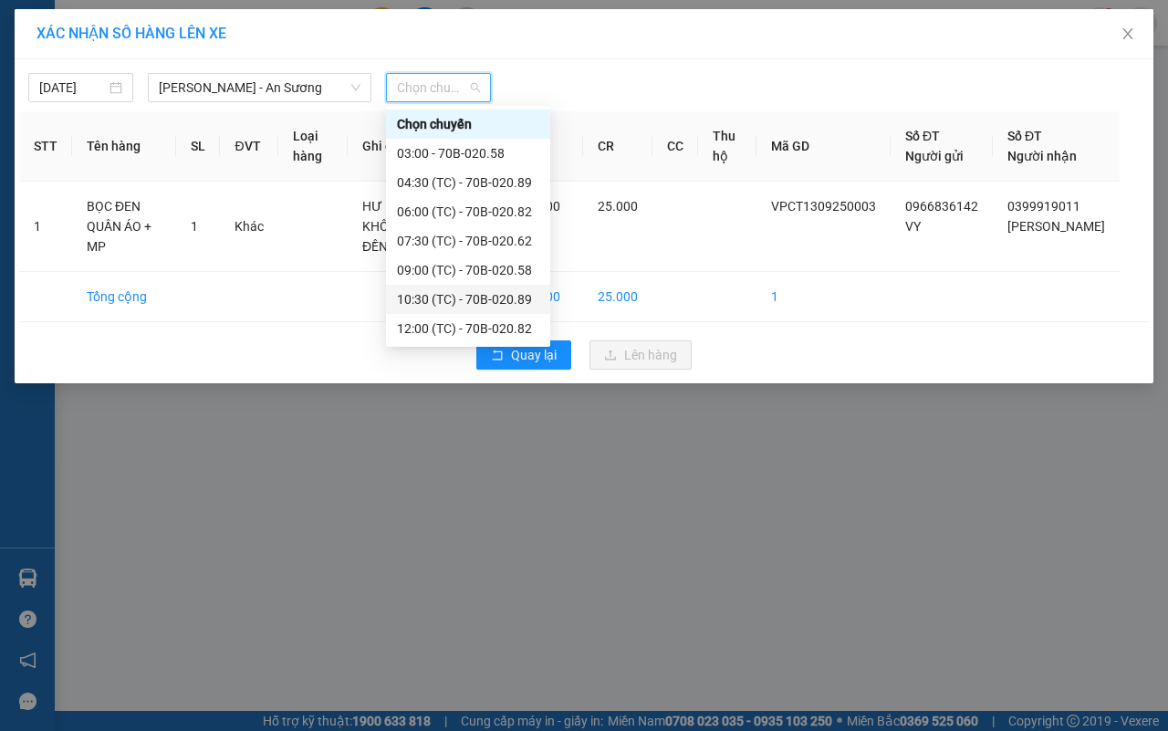
click at [445, 295] on div "10:30 (TC) - 70B-020.89" at bounding box center [468, 299] width 142 height 20
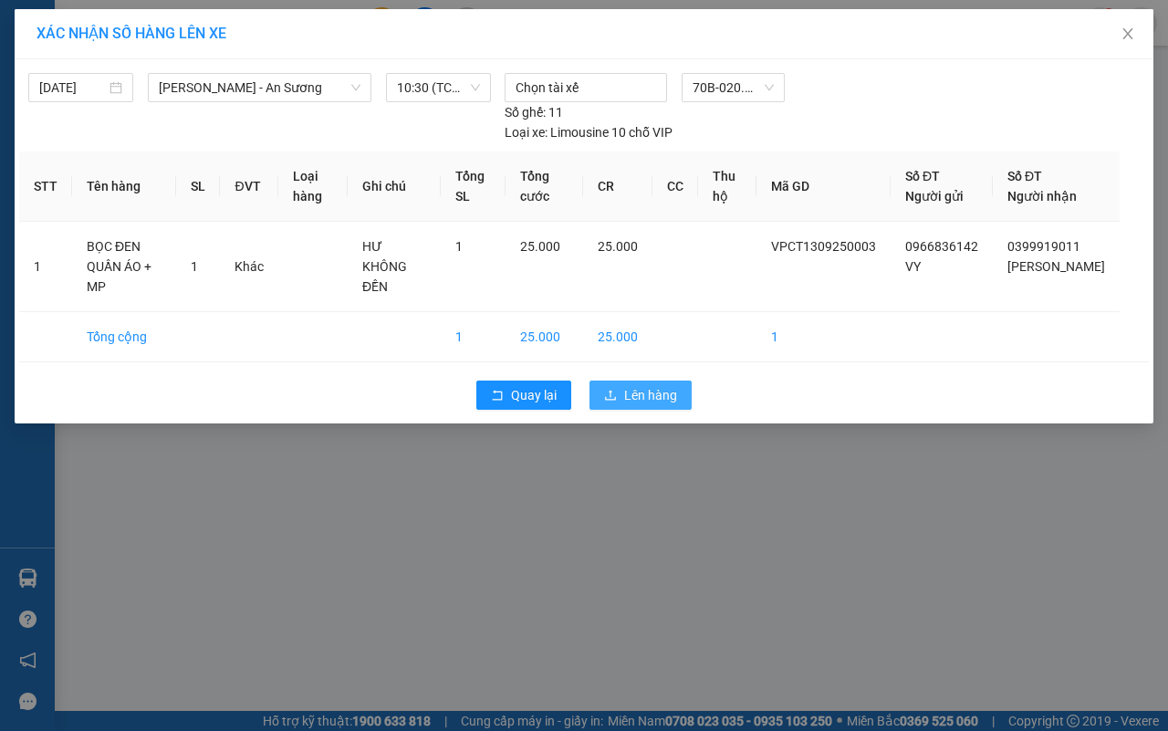
click at [652, 399] on span "Lên hàng" at bounding box center [650, 395] width 53 height 20
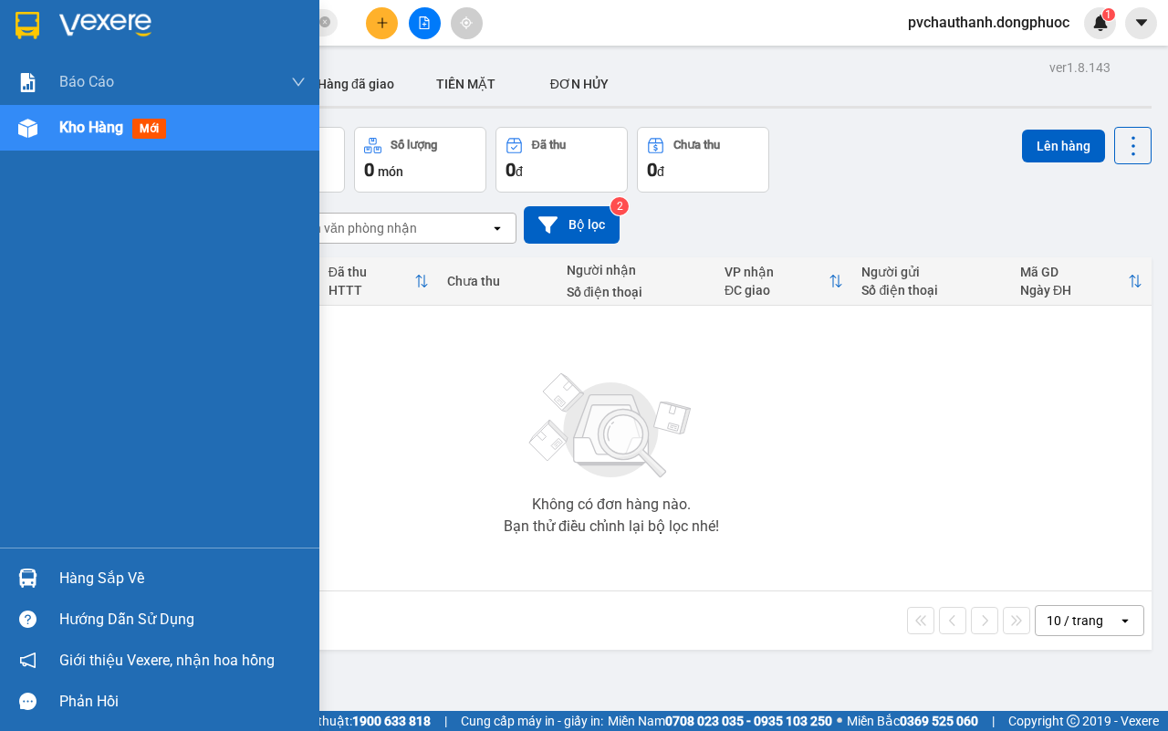
click at [98, 571] on div "Hàng sắp về" at bounding box center [182, 578] width 246 height 27
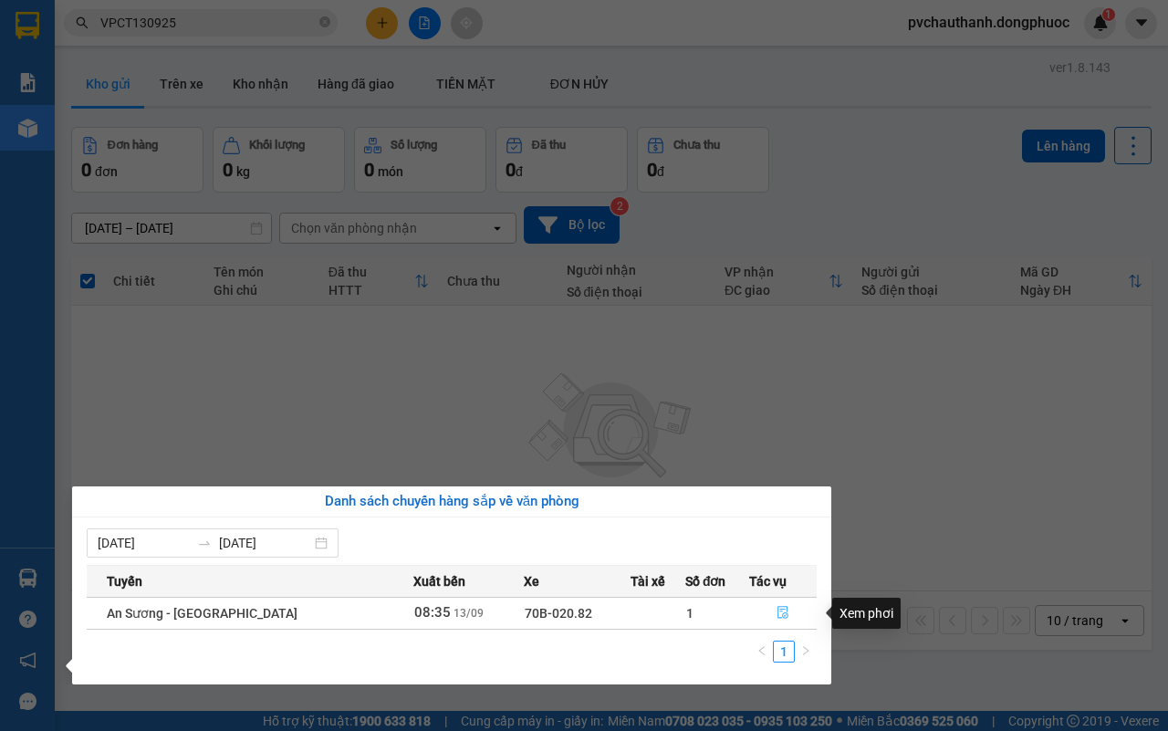
click at [777, 609] on icon "file-done" at bounding box center [782, 612] width 11 height 13
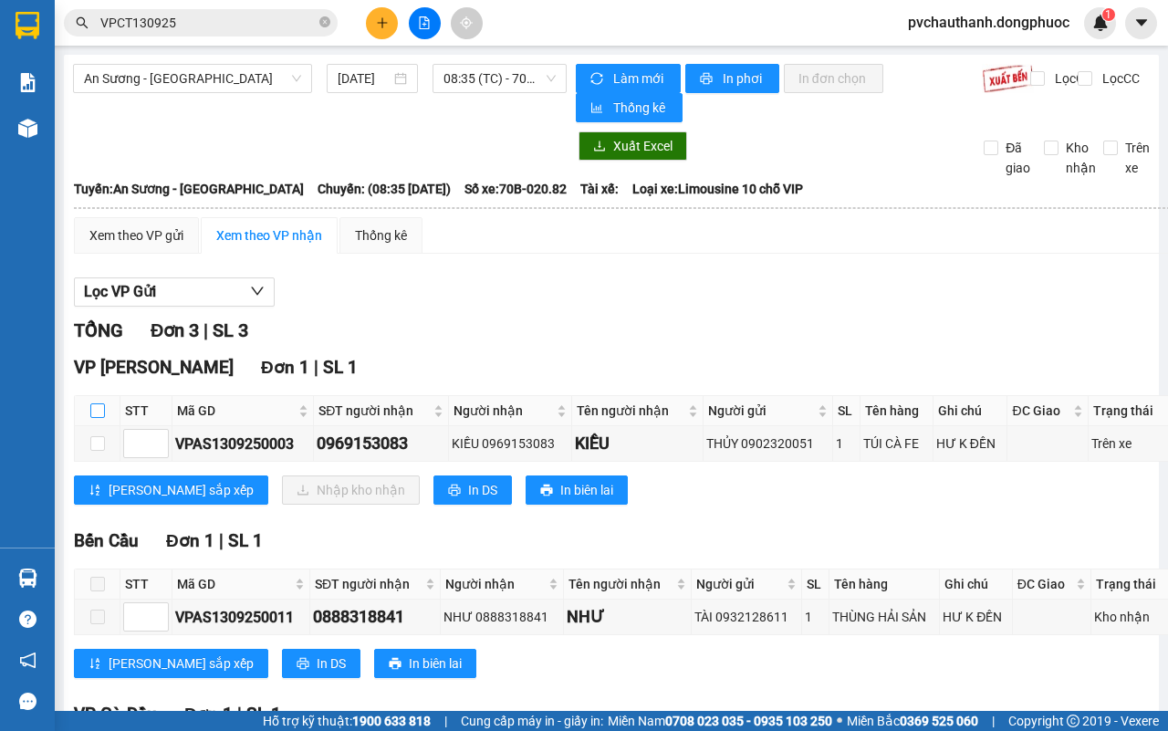
click at [99, 415] on input "checkbox" at bounding box center [97, 410] width 15 height 15
checkbox input "true"
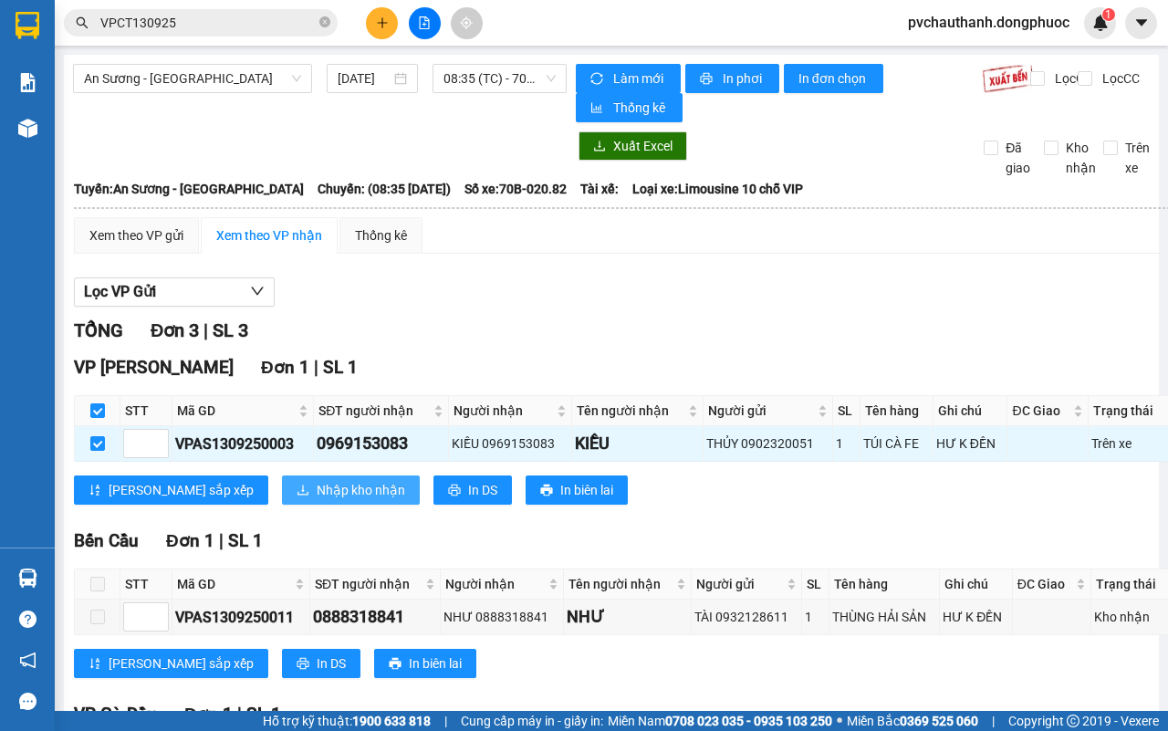
click at [317, 490] on span "Nhập kho nhận" at bounding box center [361, 490] width 89 height 20
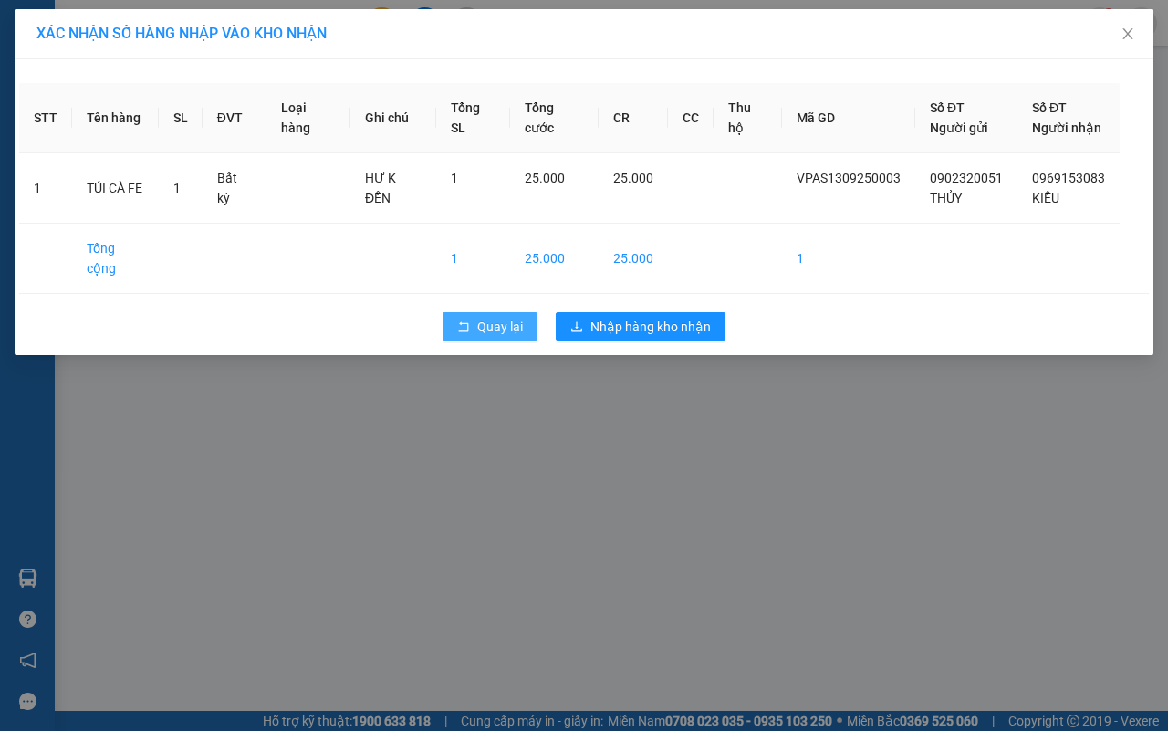
click at [481, 317] on span "Quay lại" at bounding box center [500, 327] width 46 height 20
